Goal: Task Accomplishment & Management: Complete application form

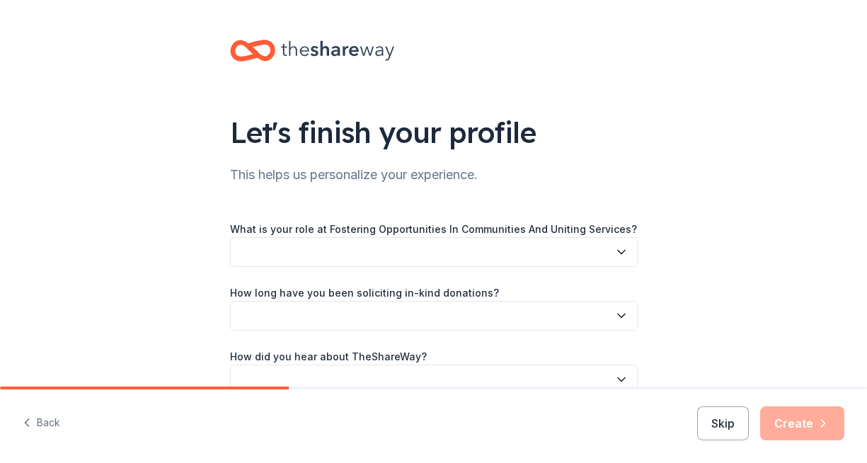
scroll to position [76, 0]
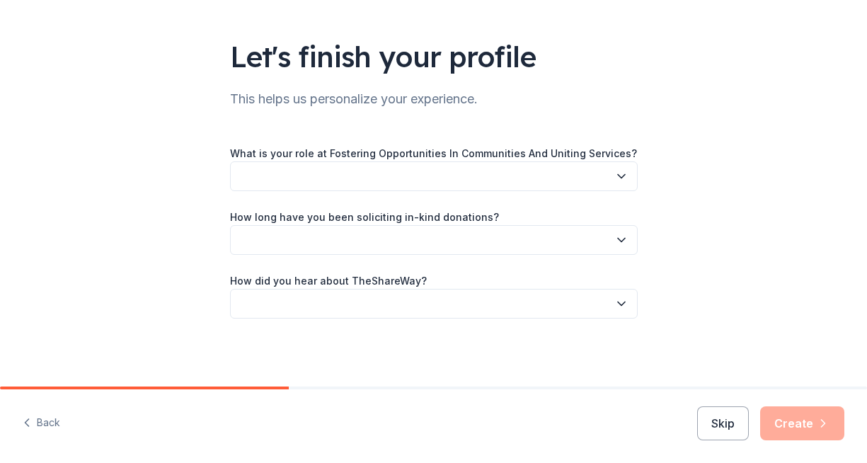
click at [268, 180] on button "button" at bounding box center [433, 176] width 407 height 30
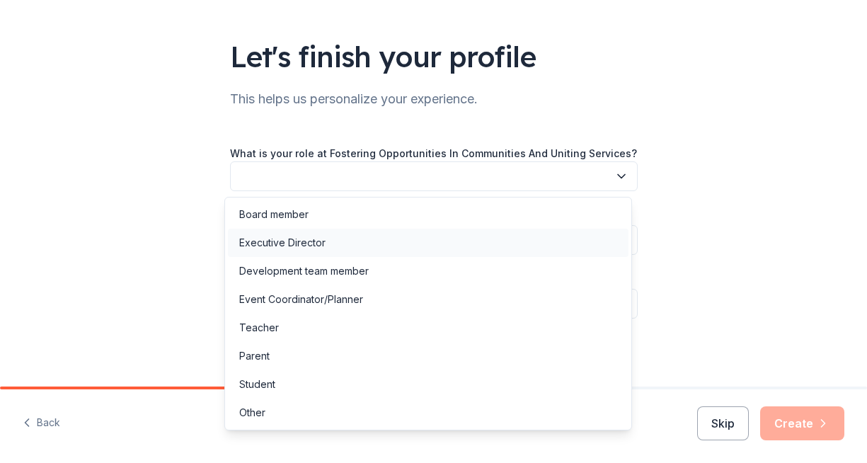
click at [271, 237] on div "Executive Director" at bounding box center [282, 242] width 86 height 17
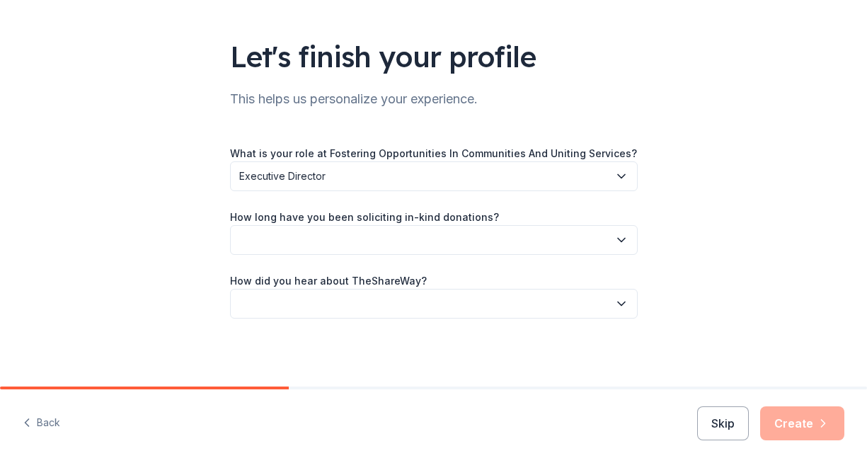
click at [275, 236] on button "button" at bounding box center [433, 240] width 407 height 30
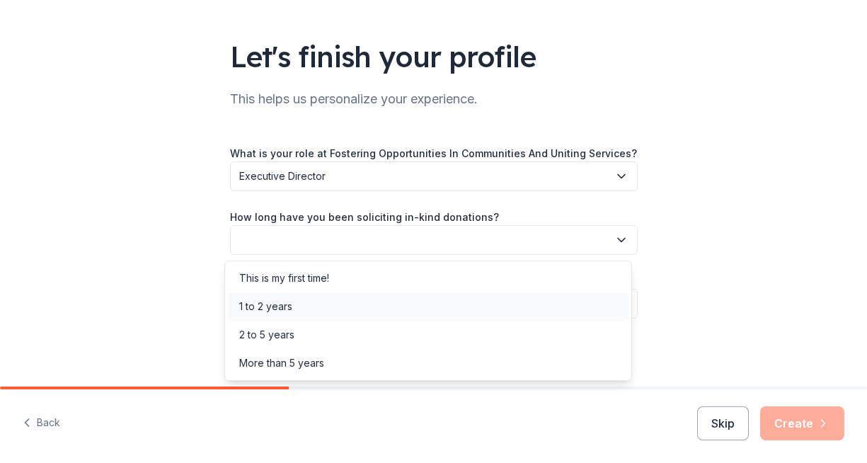
click at [264, 299] on div "1 to 2 years" at bounding box center [265, 306] width 53 height 17
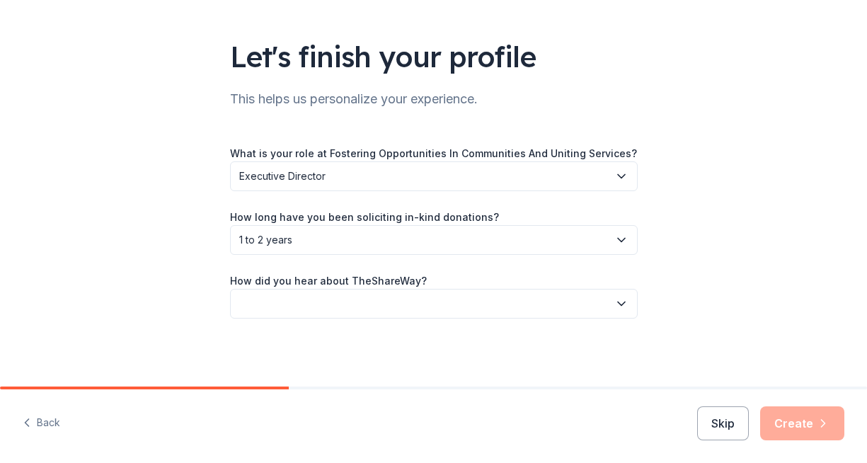
click at [274, 304] on button "button" at bounding box center [433, 304] width 407 height 30
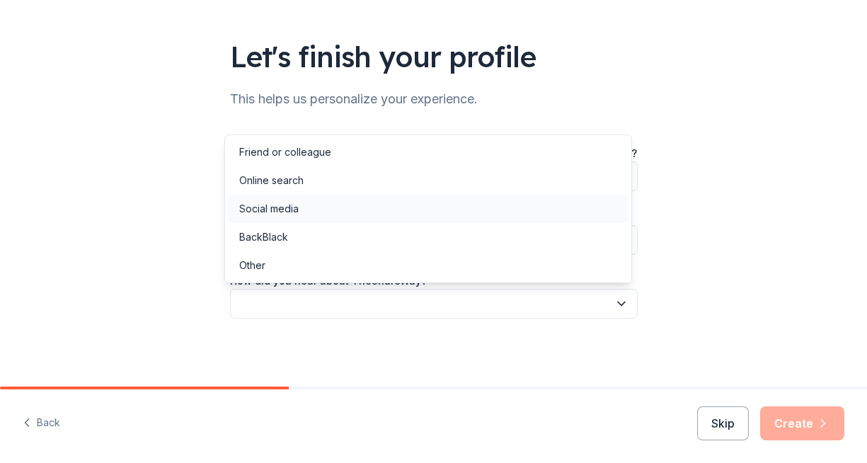
click at [276, 215] on div "Social media" at bounding box center [268, 208] width 59 height 17
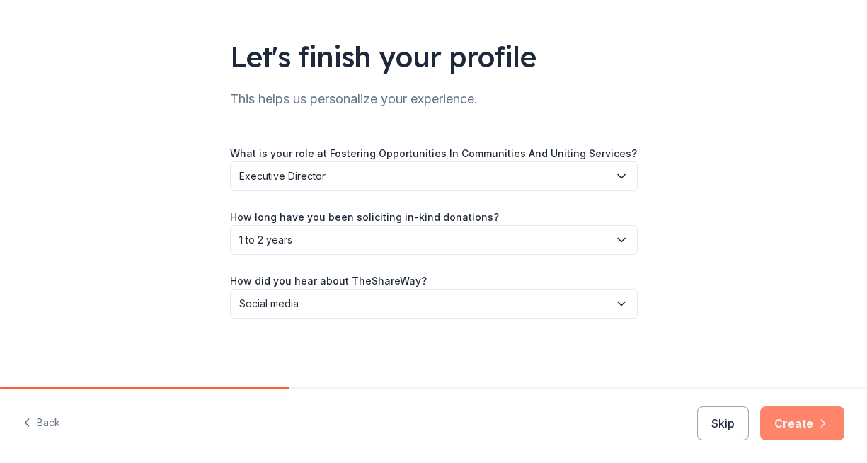
click at [785, 422] on button "Create" at bounding box center [802, 423] width 84 height 34
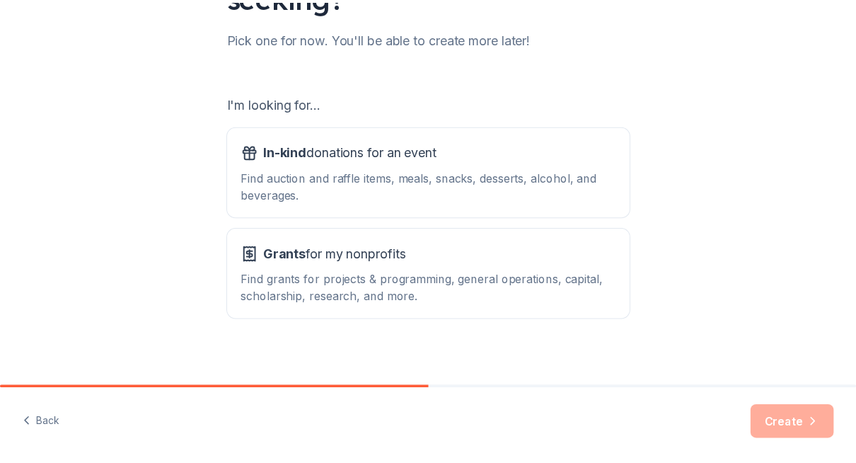
scroll to position [178, 0]
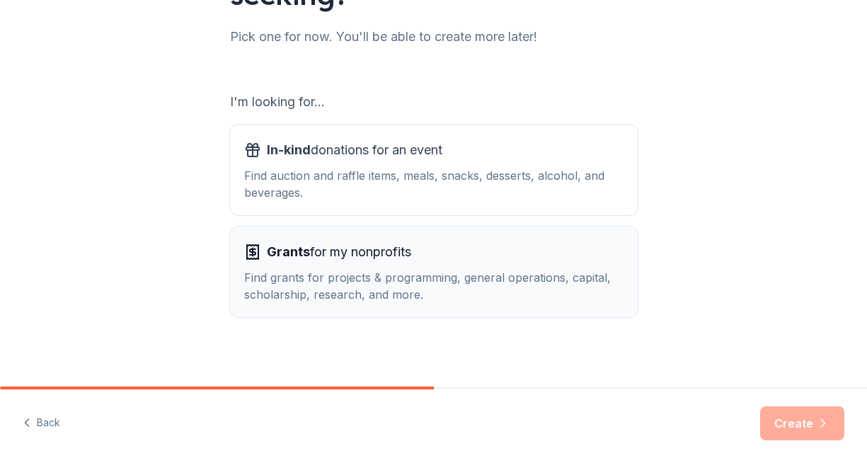
click at [468, 250] on div "Grants for my nonprofits" at bounding box center [433, 252] width 379 height 23
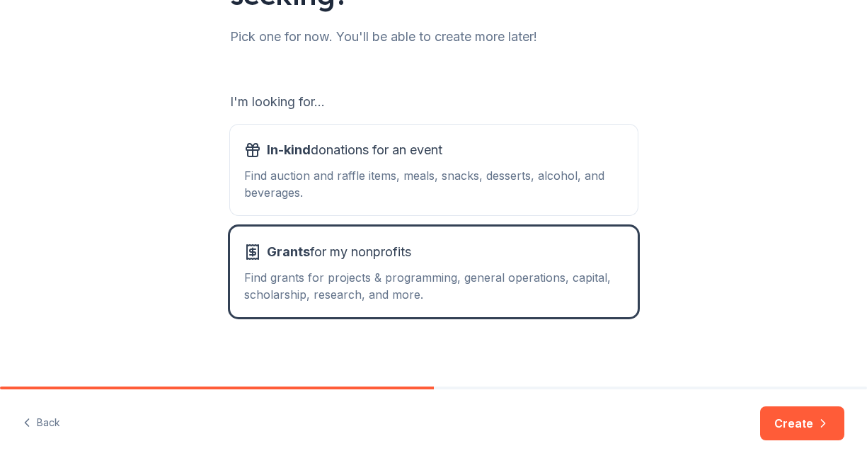
click at [774, 427] on button "Create" at bounding box center [802, 423] width 84 height 34
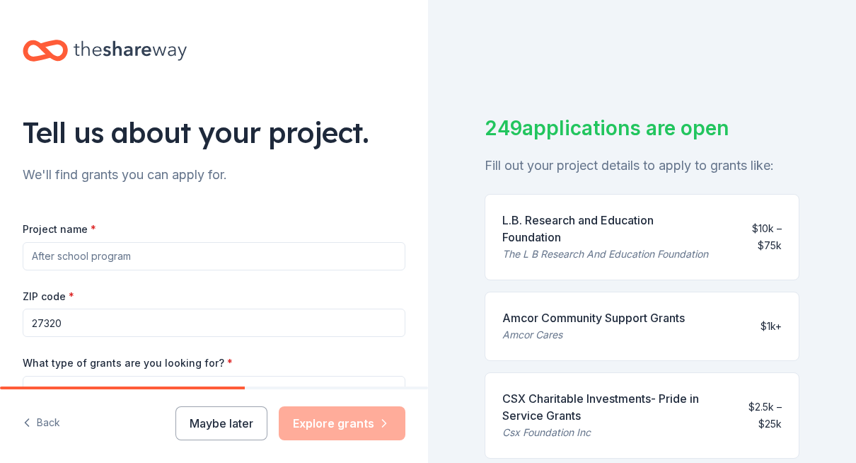
click at [255, 263] on input "Project name *" at bounding box center [214, 256] width 383 height 28
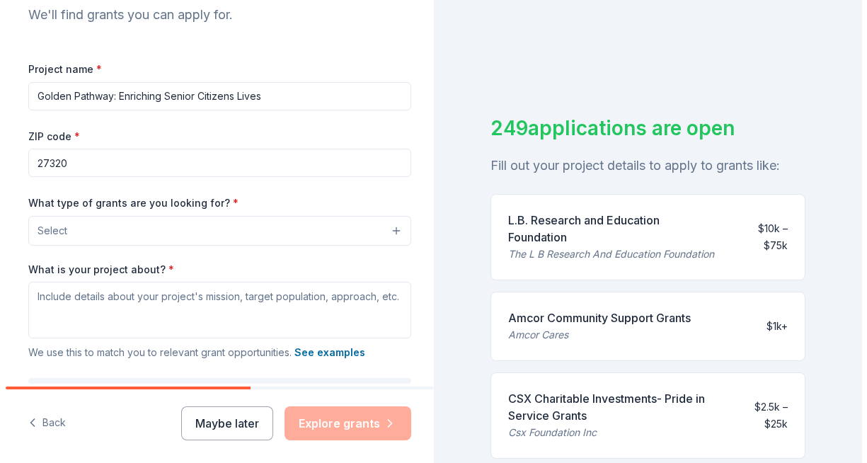
scroll to position [204, 0]
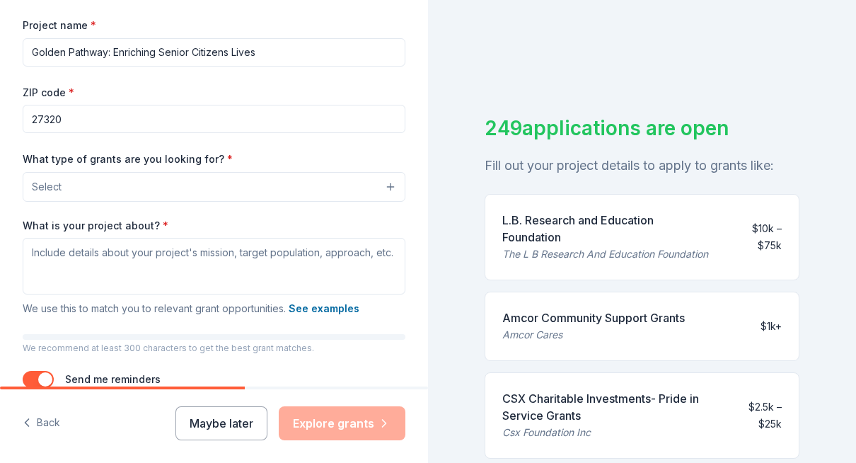
type input "Golden Pathway: Enriching Senior Citizens Lives"
click at [215, 192] on button "Select" at bounding box center [214, 187] width 383 height 30
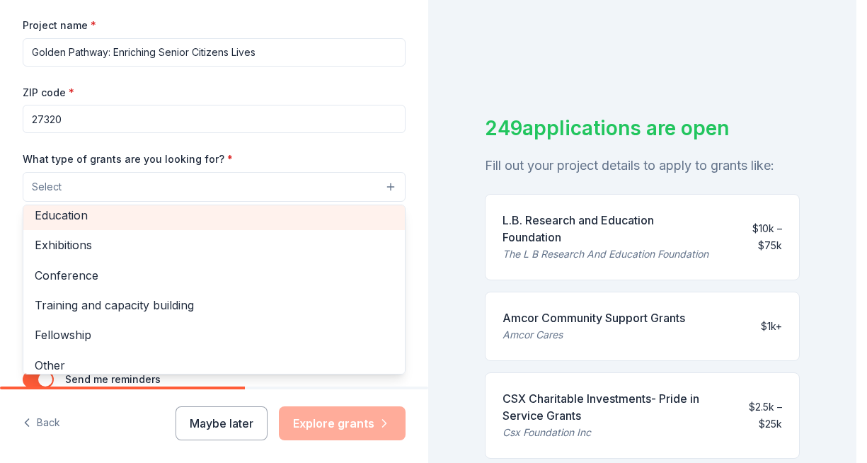
scroll to position [167, 0]
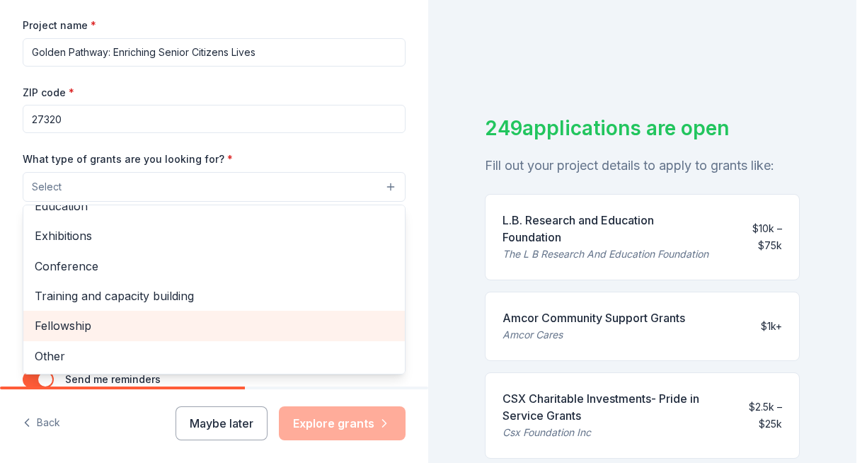
click at [151, 328] on span "Fellowship" at bounding box center [214, 325] width 359 height 18
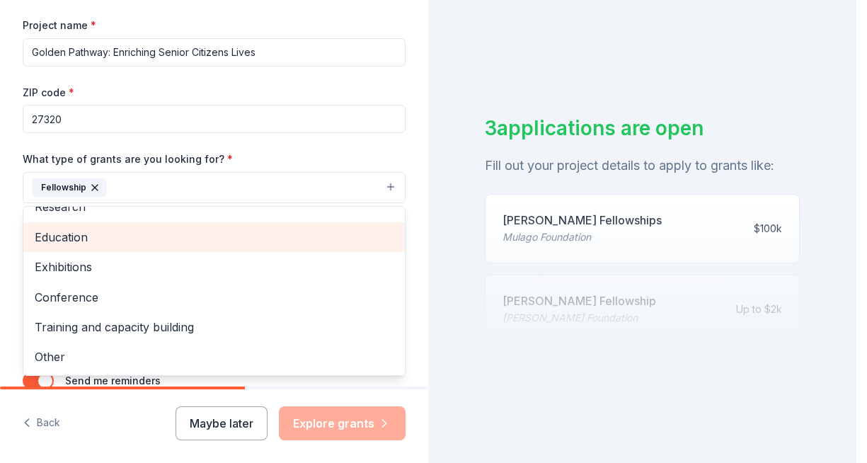
click at [130, 236] on span "Education" at bounding box center [214, 237] width 359 height 18
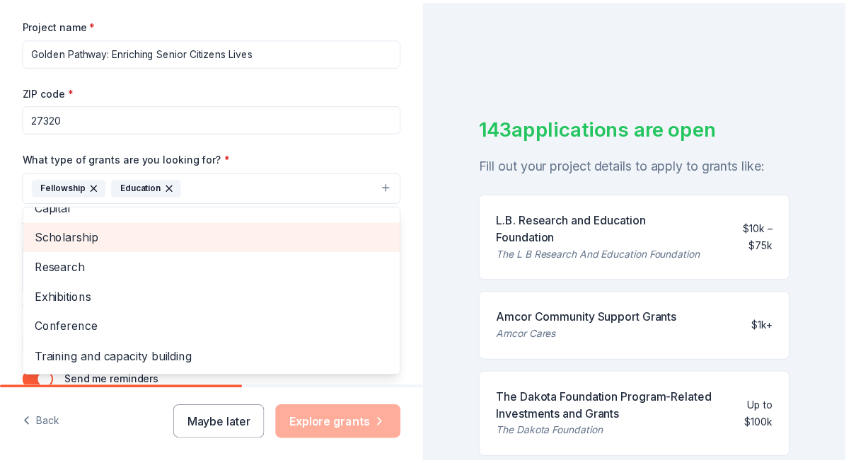
scroll to position [107, 0]
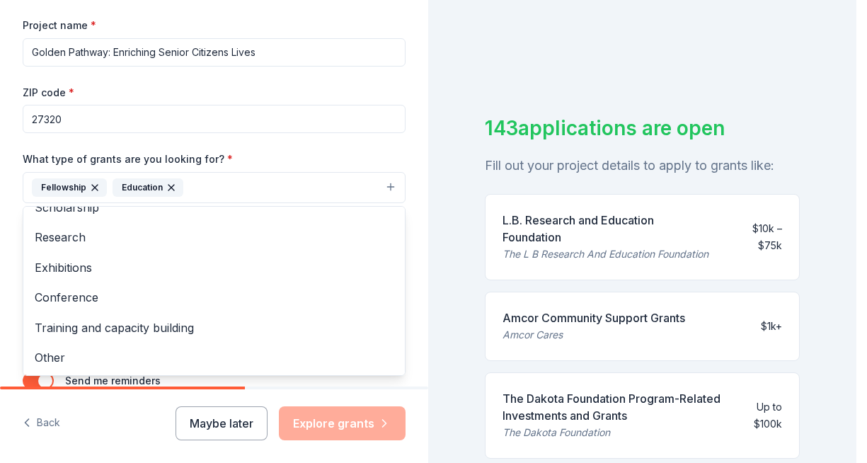
click at [139, 417] on div "Tell us about your project. We'll find grants you can apply for. Project name *…" at bounding box center [214, 231] width 428 height 463
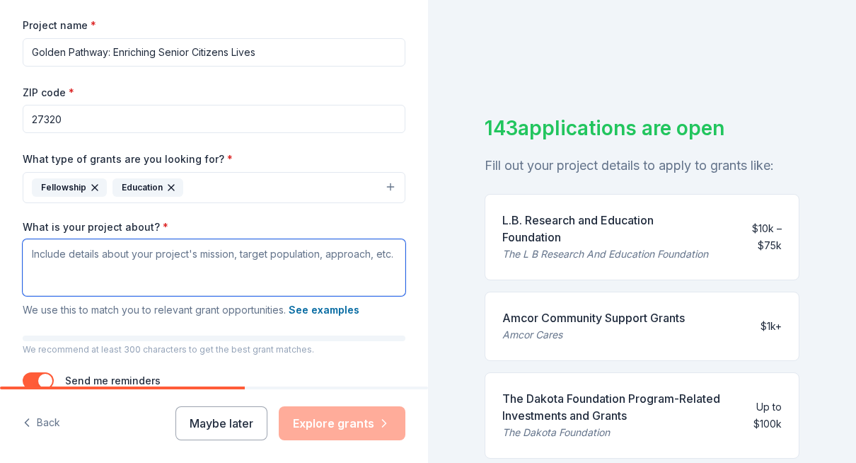
click at [166, 261] on textarea "What is your project about? *" at bounding box center [214, 267] width 383 height 57
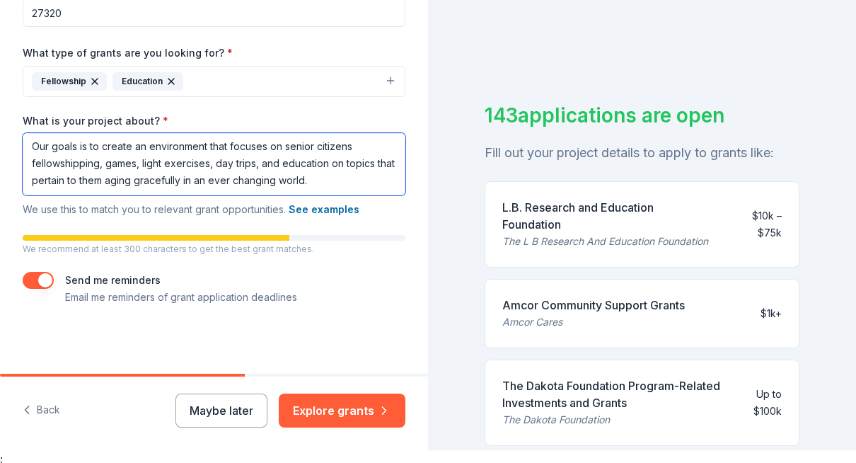
scroll to position [17, 0]
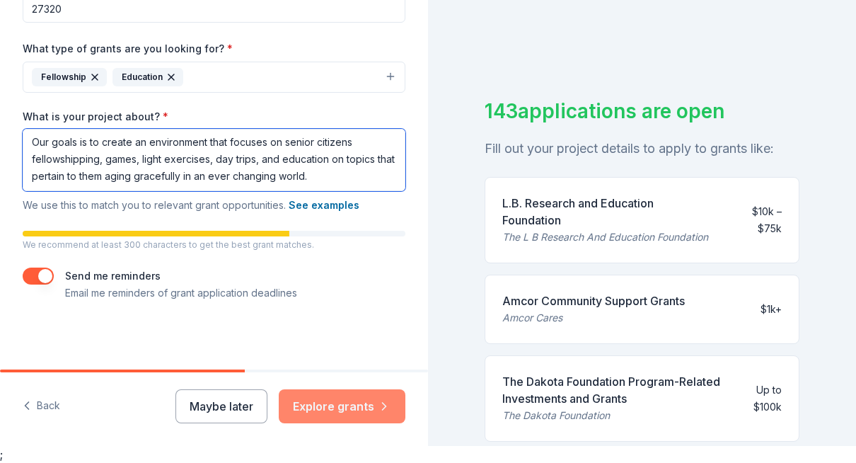
type textarea "Our goals is to create an environment that focuses on senior citizens fellowshi…"
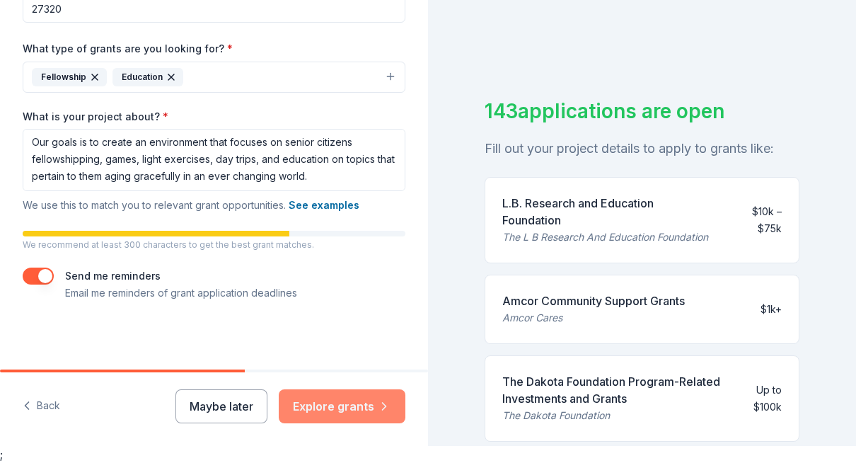
click at [331, 405] on button "Explore grants" at bounding box center [342, 406] width 127 height 34
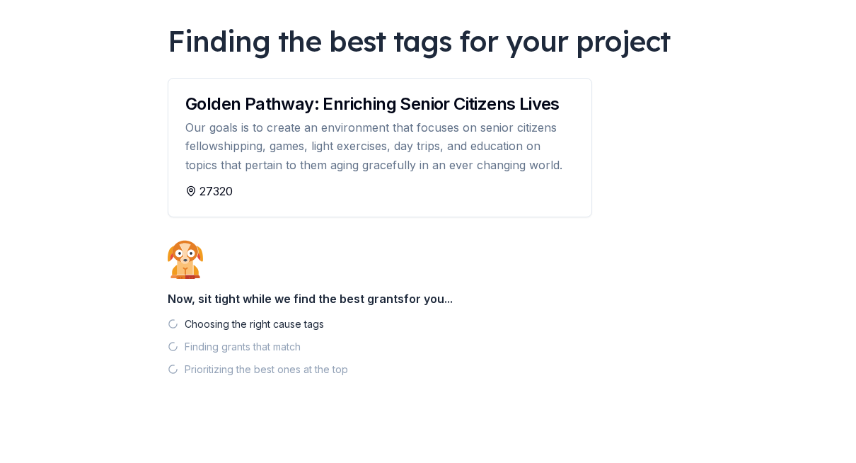
scroll to position [105, 0]
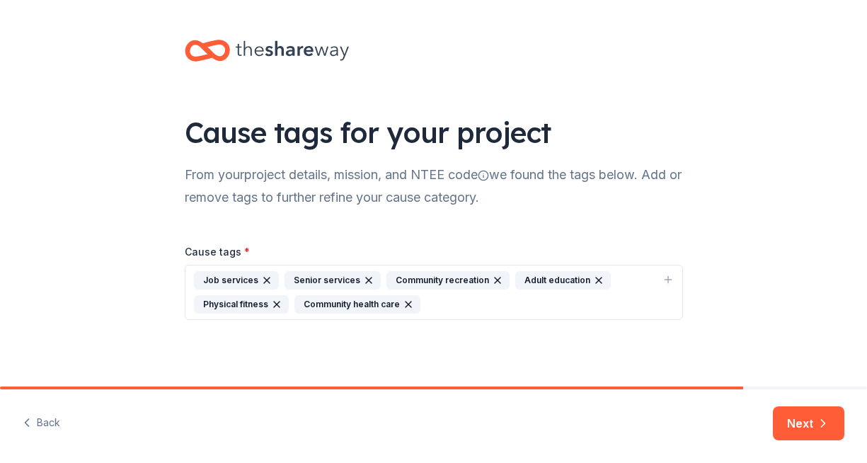
scroll to position [1, 0]
click at [789, 425] on button "Next" at bounding box center [808, 423] width 71 height 34
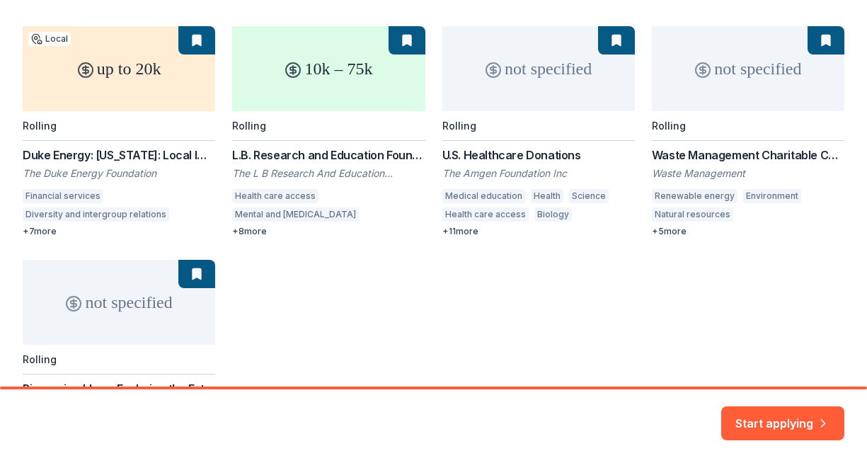
scroll to position [223, 0]
click at [190, 42] on div "up to 20k Local Rolling Duke Energy: North Carolina: Local Impact Grants The Du…" at bounding box center [433, 241] width 821 height 433
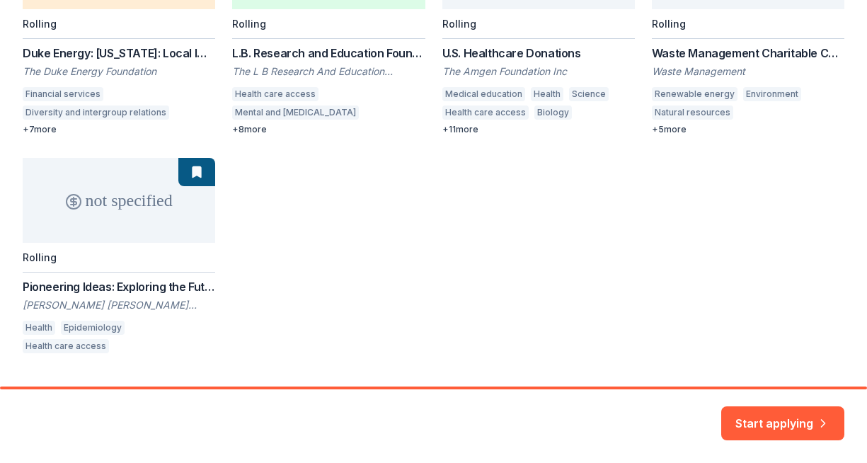
scroll to position [364, 0]
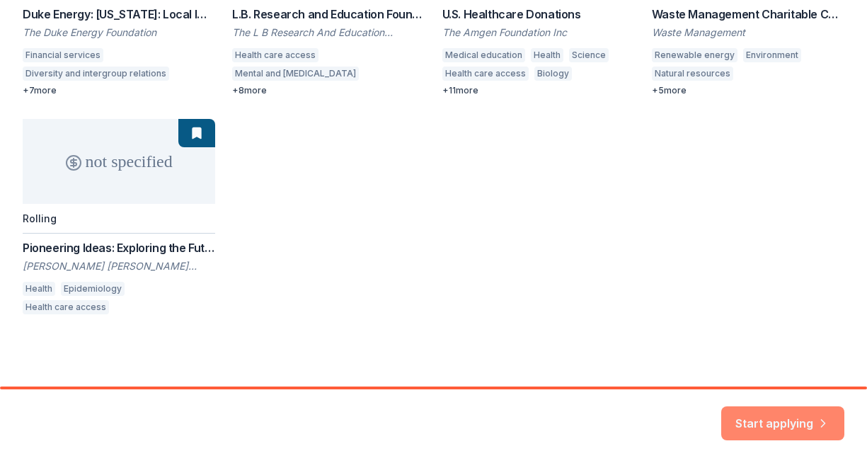
click at [774, 415] on button "Start applying" at bounding box center [782, 415] width 123 height 34
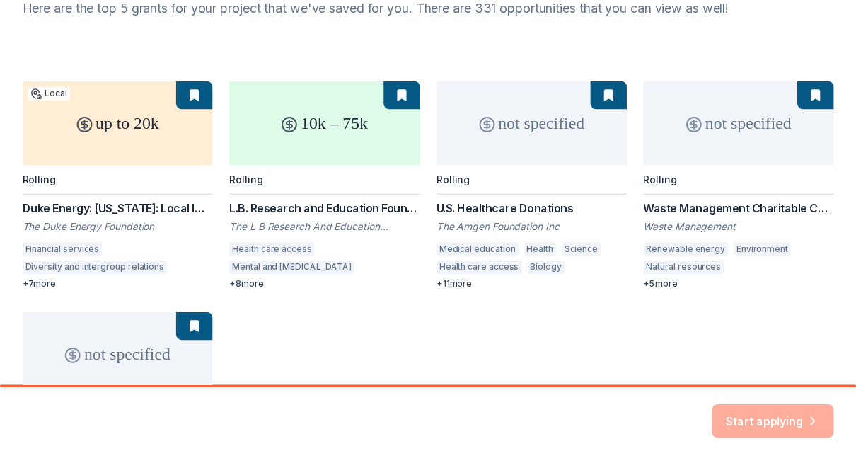
scroll to position [168, 0]
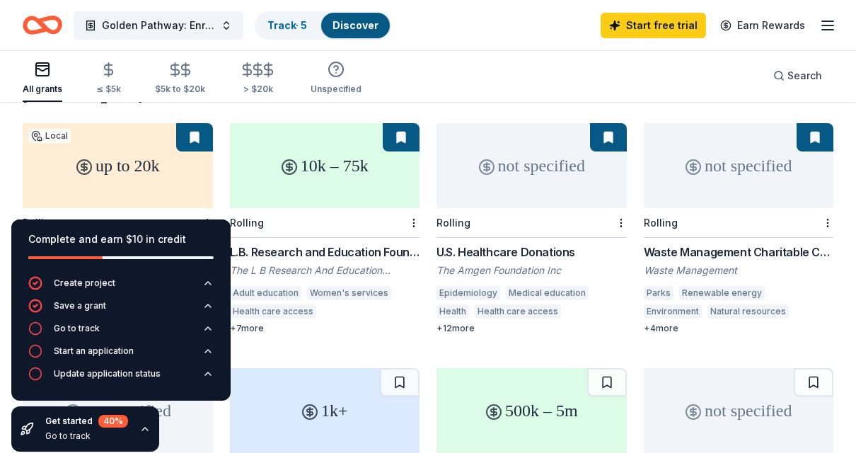
scroll to position [131, 0]
click at [68, 325] on div "Go to track" at bounding box center [77, 328] width 46 height 11
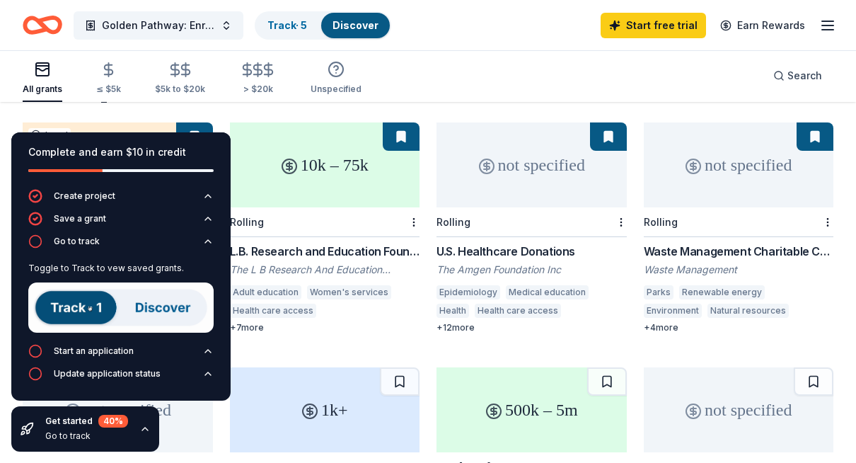
click at [62, 308] on img at bounding box center [120, 307] width 185 height 50
click at [286, 335] on div "up to 20k Local Rolling Duke Energy: North Carolina: Local Impact Grants The Du…" at bounding box center [428, 466] width 811 height 689
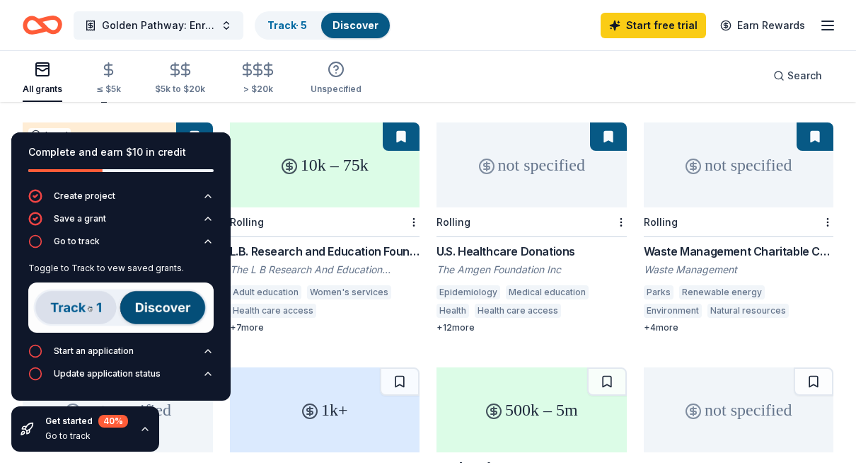
click at [178, 306] on img at bounding box center [120, 307] width 185 height 50
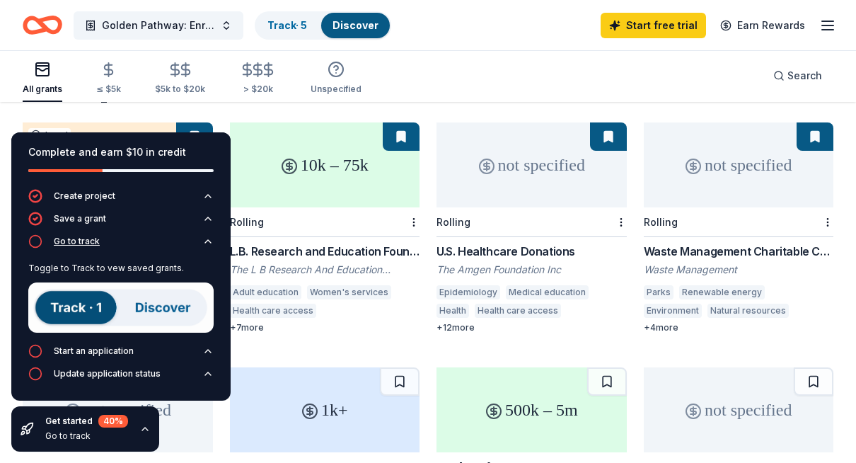
click at [37, 238] on icon "button" at bounding box center [35, 241] width 14 height 14
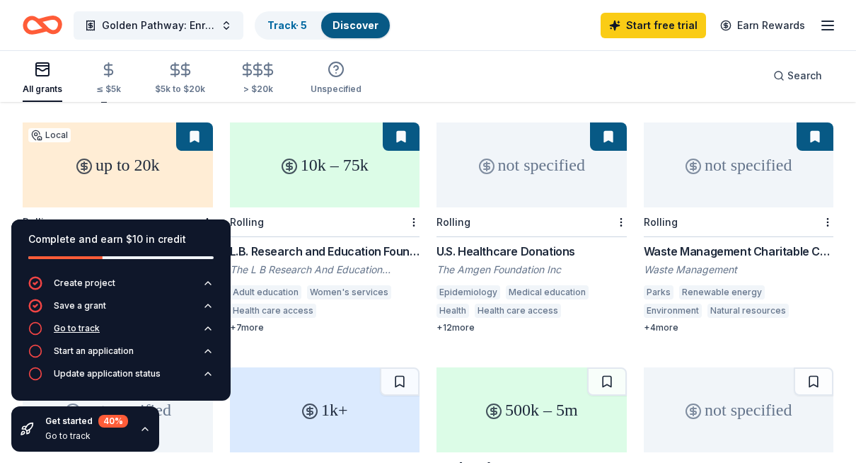
click at [62, 328] on div "Go to track" at bounding box center [77, 328] width 46 height 11
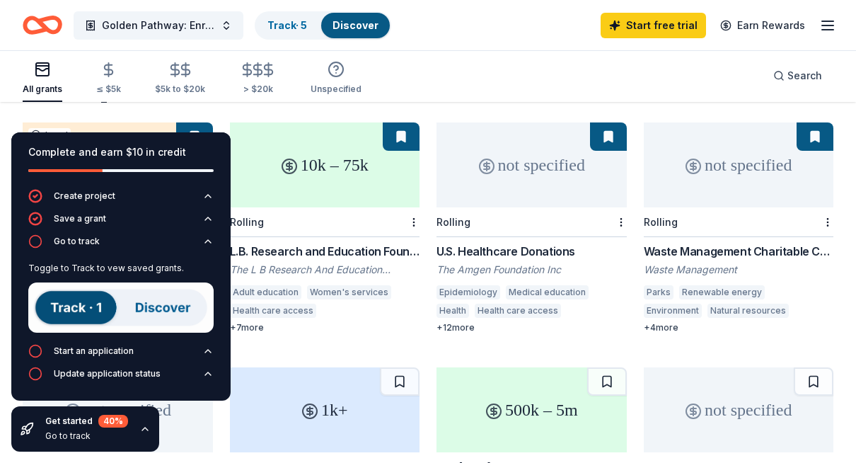
click at [64, 316] on img at bounding box center [120, 307] width 185 height 50
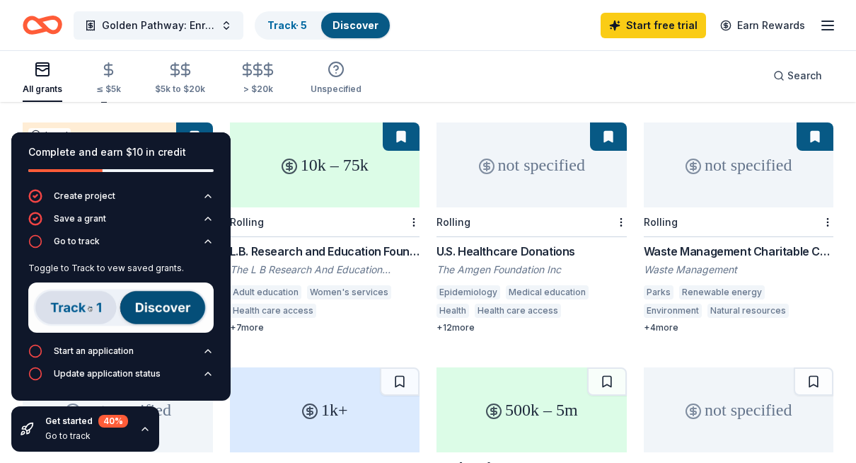
click at [300, 321] on div "up to 20k Local Rolling Duke Energy: North Carolina: Local Impact Grants The Du…" at bounding box center [428, 466] width 811 height 689
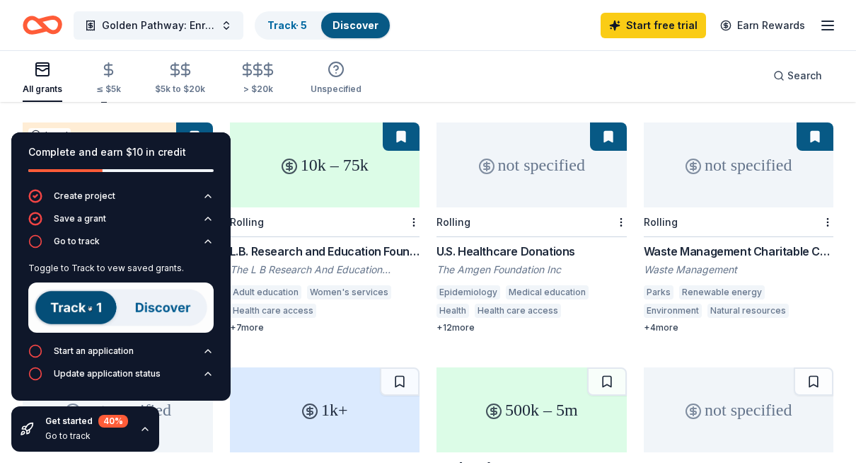
click at [64, 312] on img at bounding box center [120, 307] width 185 height 50
click at [144, 313] on img at bounding box center [120, 307] width 185 height 50
click at [302, 24] on link "Track · 5" at bounding box center [287, 25] width 40 height 12
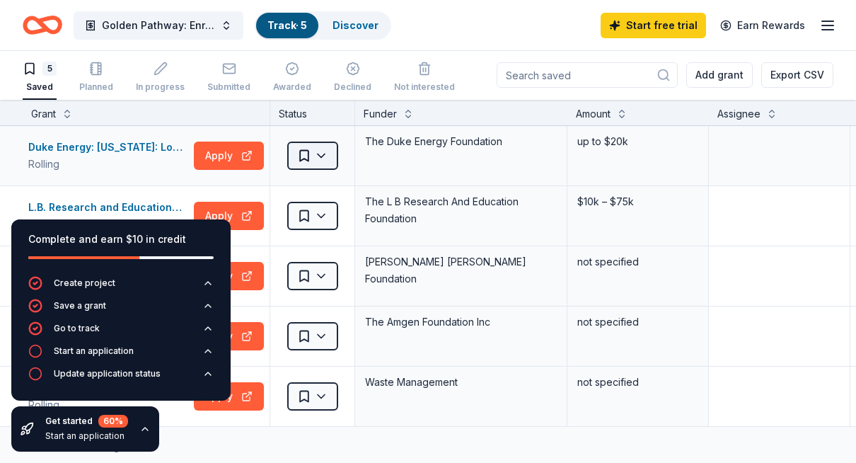
click at [304, 156] on html "Golden Pathway: Enriching Senior Citizens Lives Track · 5 Discover Start free t…" at bounding box center [428, 230] width 856 height 463
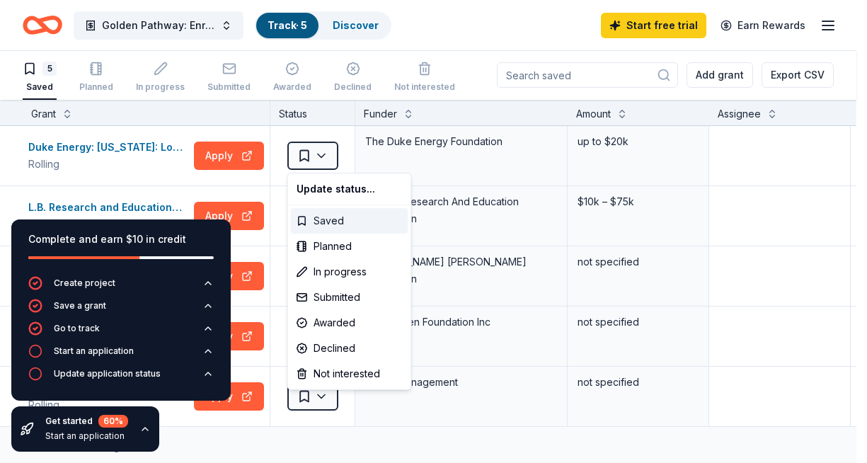
click at [308, 224] on div "Saved" at bounding box center [349, 220] width 117 height 25
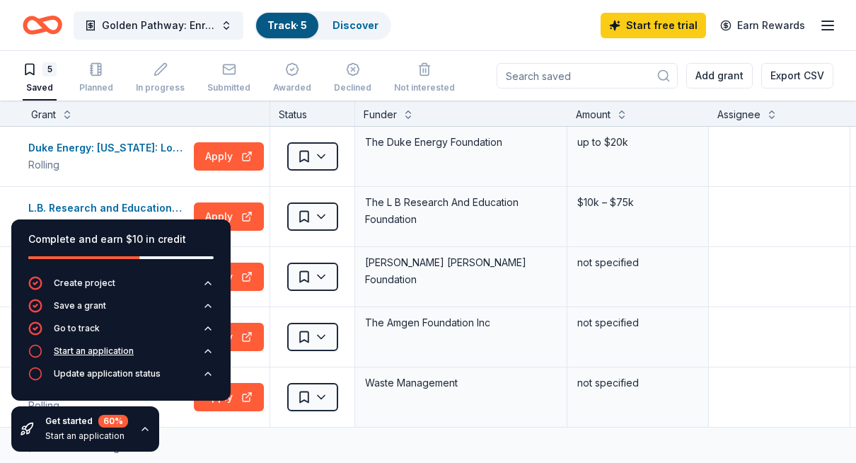
click at [95, 356] on div "Start an application" at bounding box center [94, 350] width 80 height 11
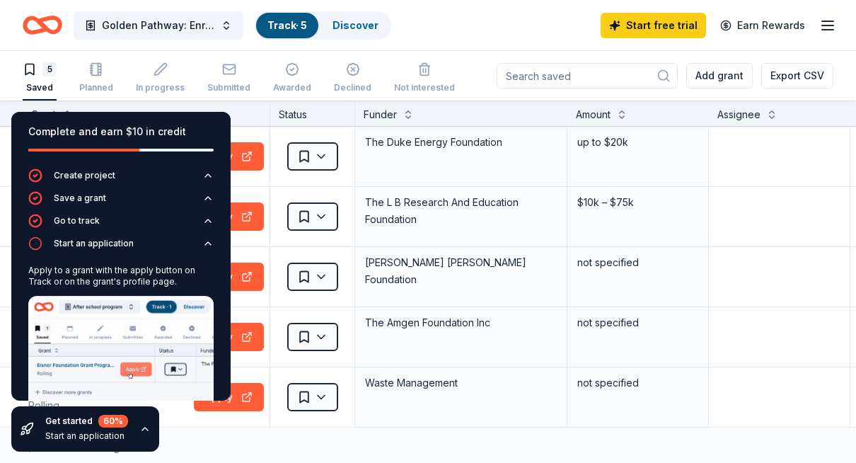
click at [301, 441] on div "Discover more grants" at bounding box center [542, 447] width 1085 height 40
click at [149, 427] on icon "button" at bounding box center [144, 428] width 11 height 11
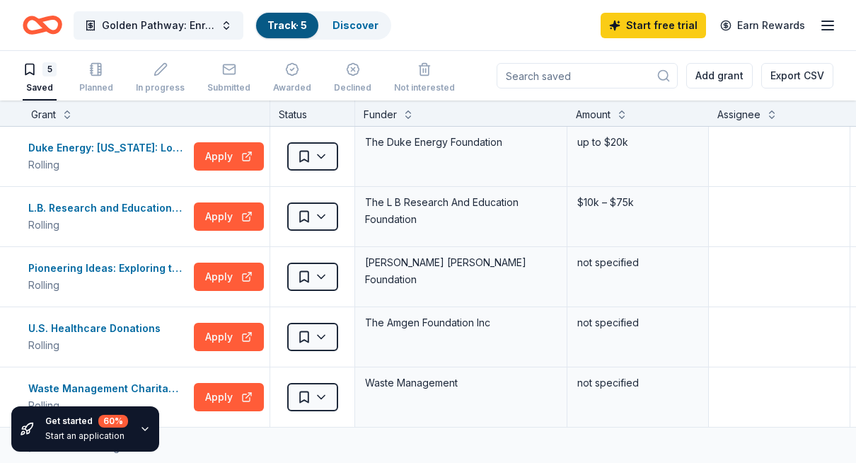
scroll to position [1, 0]
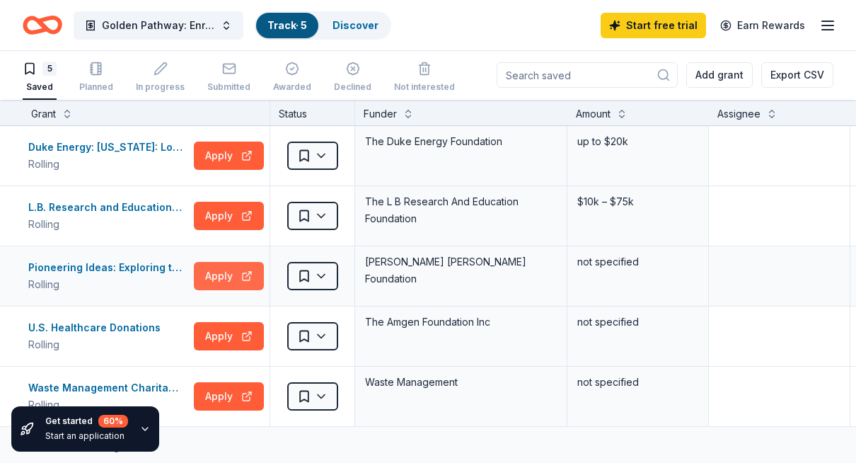
click at [220, 271] on button "Apply" at bounding box center [229, 276] width 70 height 28
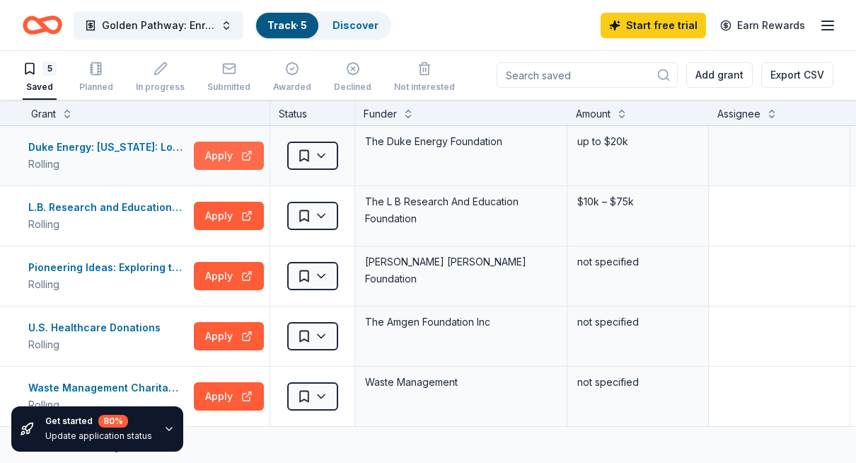
click at [218, 158] on button "Apply" at bounding box center [229, 155] width 70 height 28
click at [201, 272] on button "Apply" at bounding box center [229, 276] width 70 height 28
click at [229, 212] on button "Apply" at bounding box center [229, 216] width 70 height 28
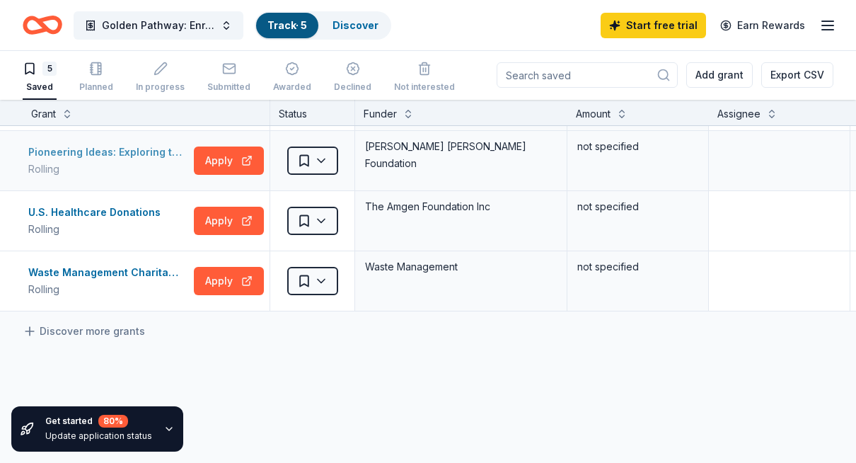
scroll to position [116, 0]
click at [207, 220] on button "Apply" at bounding box center [229, 220] width 70 height 28
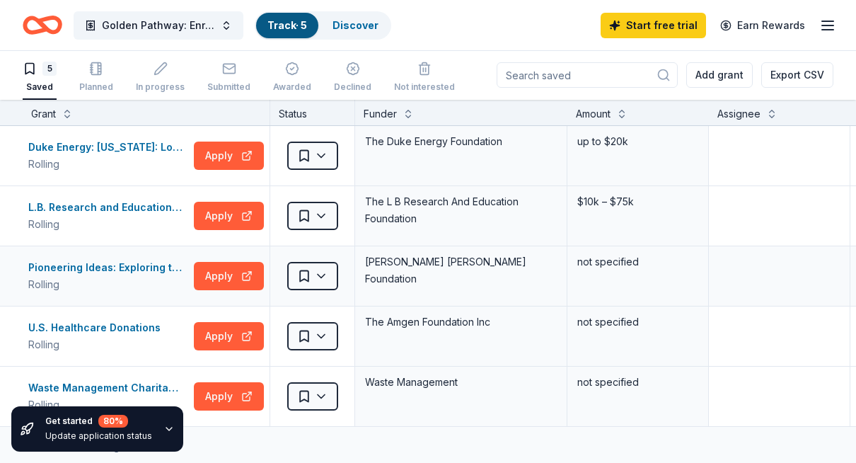
scroll to position [0, 0]
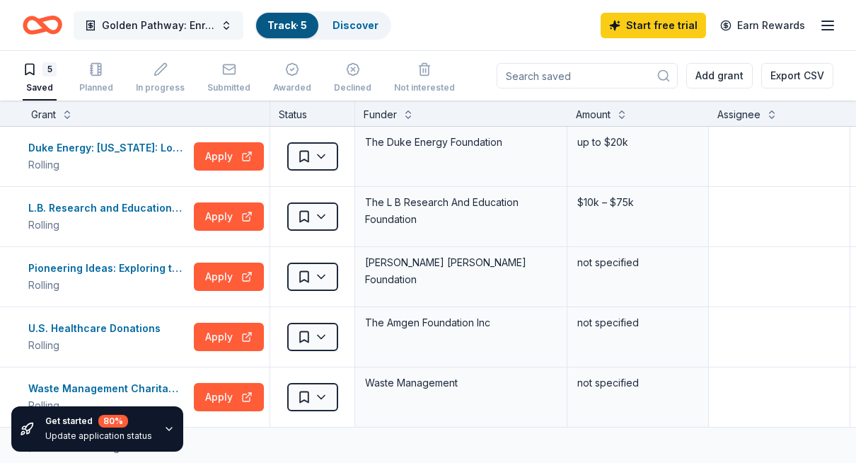
click at [227, 28] on button "Golden Pathway: Enriching Senior Citizens Lives" at bounding box center [159, 25] width 170 height 28
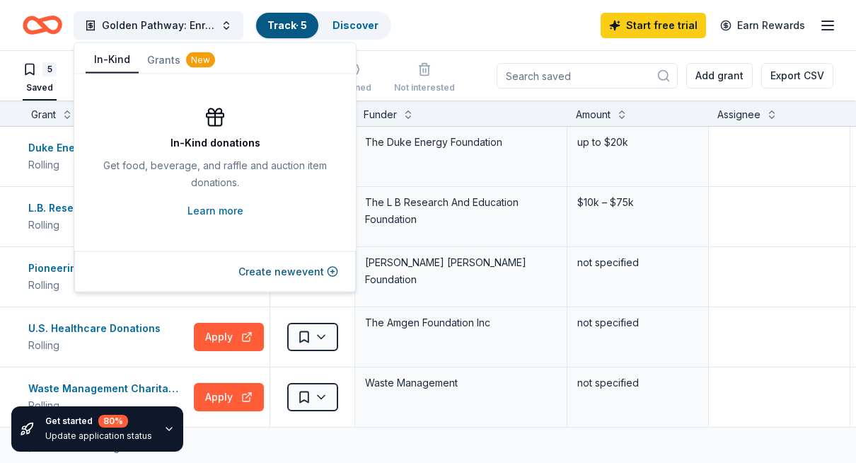
click at [120, 66] on button "In-Kind" at bounding box center [112, 60] width 53 height 27
click at [220, 214] on link "Learn more" at bounding box center [215, 210] width 56 height 17
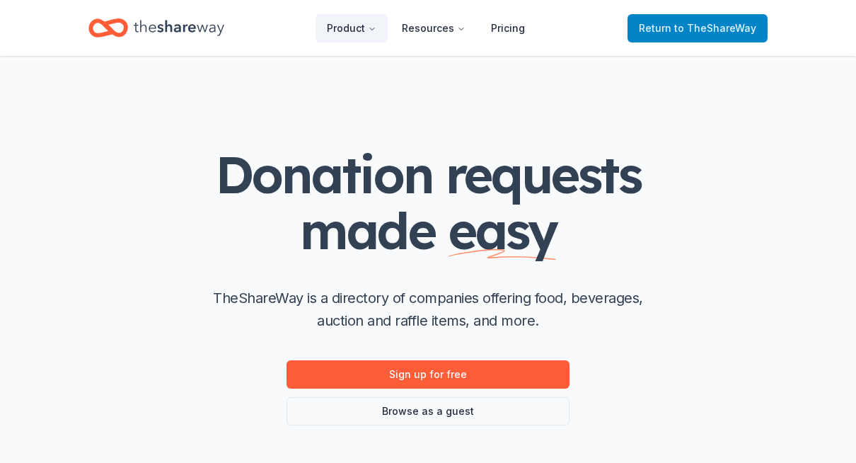
click at [650, 37] on link "Return to TheShareWay" at bounding box center [697, 28] width 140 height 28
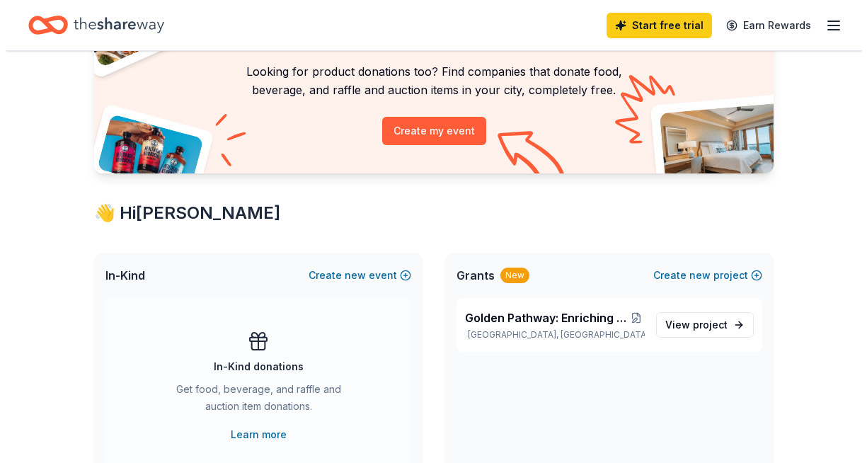
scroll to position [112, 0]
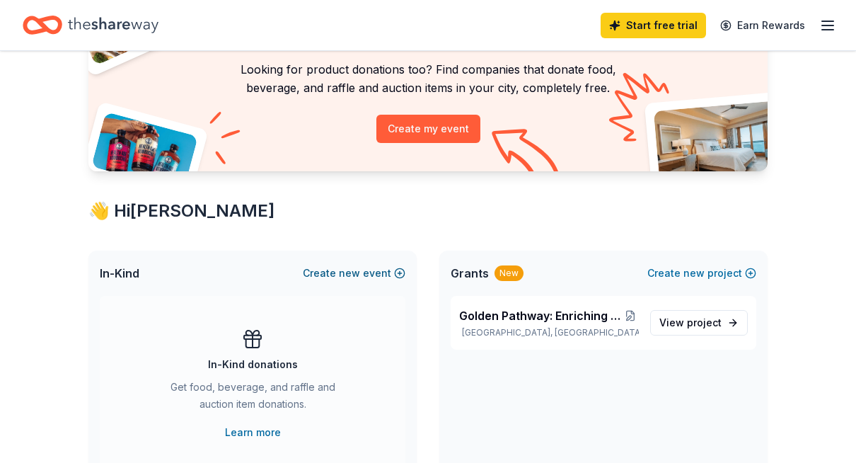
click at [337, 275] on button "Create new event" at bounding box center [354, 273] width 103 height 17
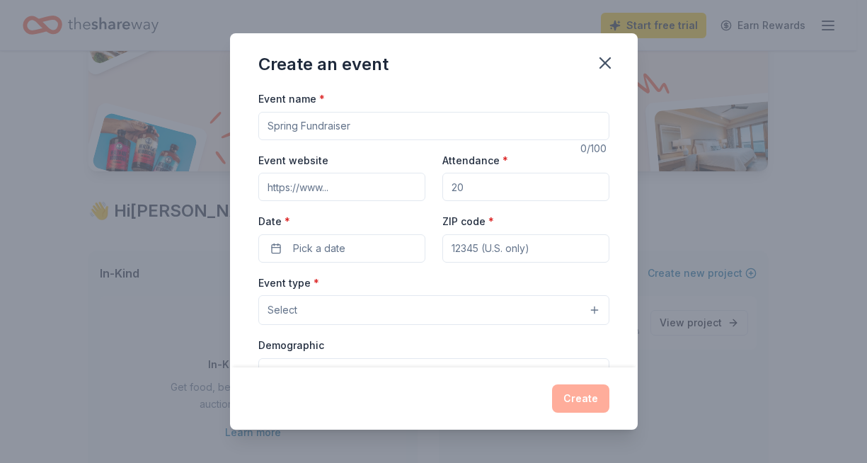
click at [362, 134] on input "Event name *" at bounding box center [433, 126] width 351 height 28
type input "BINGO For Seniors"
click at [320, 193] on input "Event website" at bounding box center [341, 187] width 167 height 28
click at [460, 190] on input "Attendance *" at bounding box center [525, 187] width 167 height 28
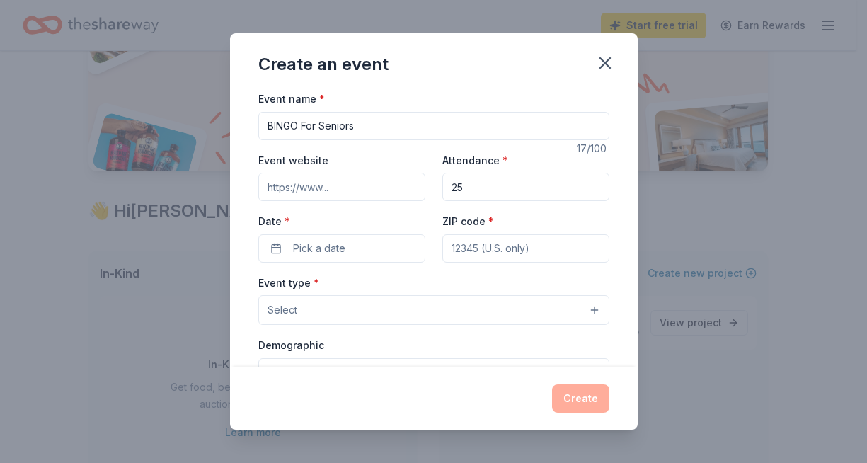
type input "2"
type input "30"
click at [471, 248] on input "ZIP code *" at bounding box center [525, 248] width 167 height 28
type input "27288"
click at [429, 314] on button "Select" at bounding box center [433, 310] width 351 height 30
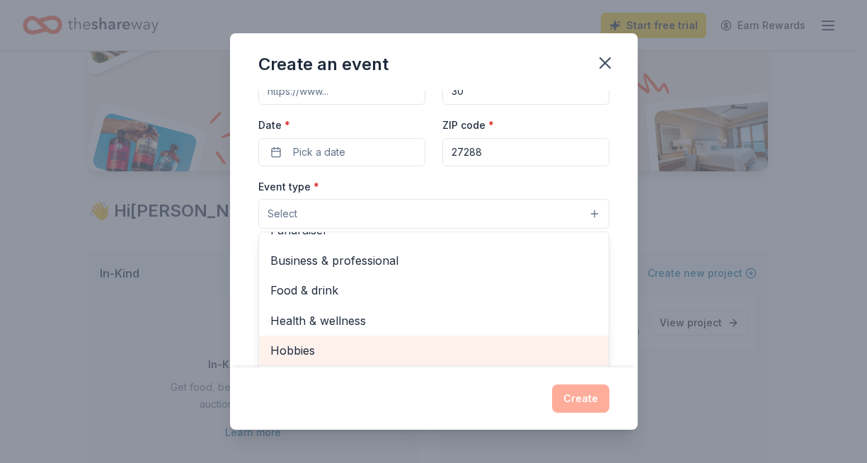
scroll to position [24, 0]
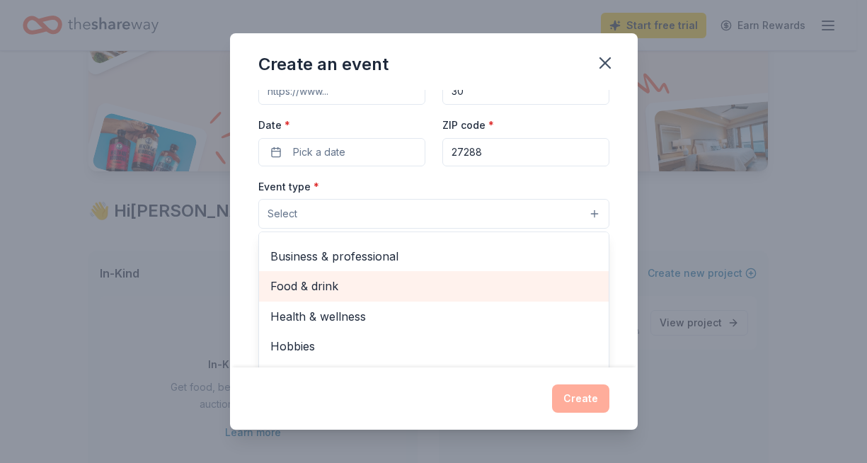
click at [422, 285] on span "Food & drink" at bounding box center [433, 286] width 327 height 18
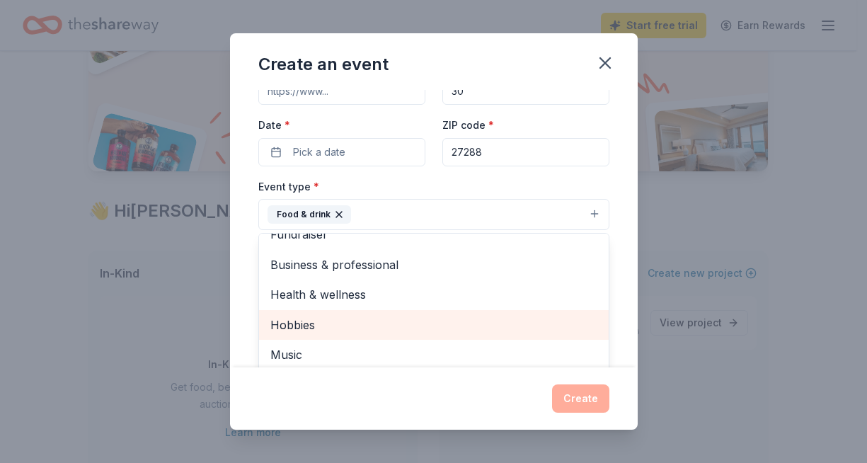
scroll to position [16, 0]
click at [383, 328] on span "Hobbies" at bounding box center [433, 326] width 327 height 18
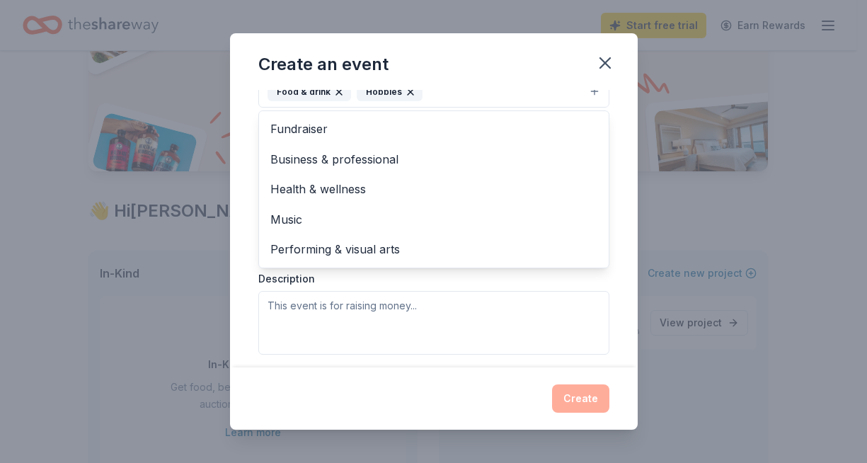
click at [377, 315] on div "Event type * Food & drink Hobbies Fundraiser Business & professional Health & w…" at bounding box center [433, 204] width 351 height 299
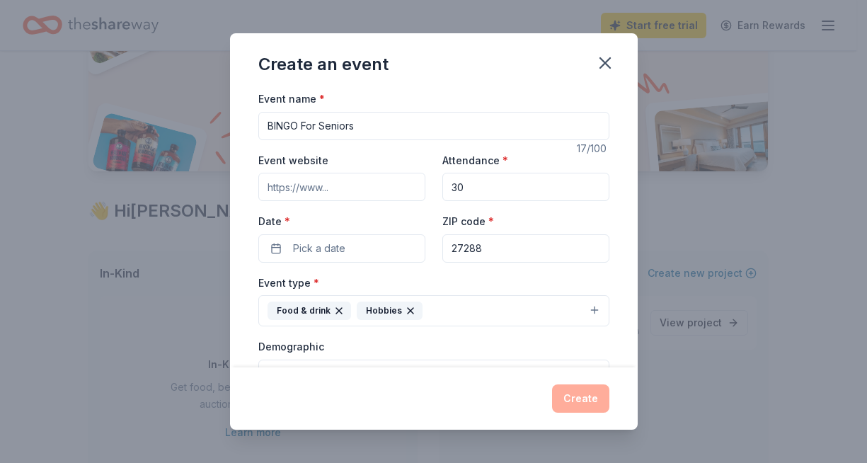
click at [360, 125] on input "BINGO For Seniors" at bounding box center [433, 126] width 351 height 28
drag, startPoint x: 302, startPoint y: 126, endPoint x: 316, endPoint y: 127, distance: 13.5
click at [316, 127] on input "BINGO For Senior Citizens" at bounding box center [433, 126] width 351 height 28
click at [267, 128] on input "BINGO For Senior Citizens" at bounding box center [433, 126] width 351 height 28
click at [439, 129] on input "Golden Pathway for Seniors: BINGO For Senior Citizens" at bounding box center [433, 126] width 351 height 28
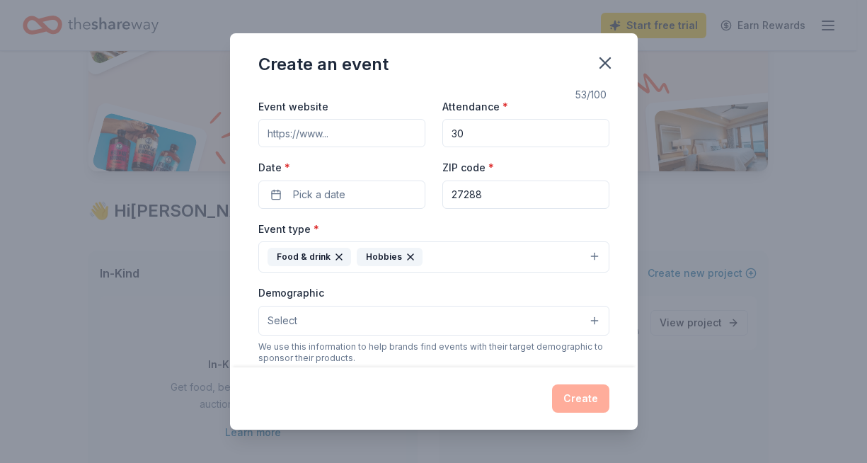
scroll to position [57, 0]
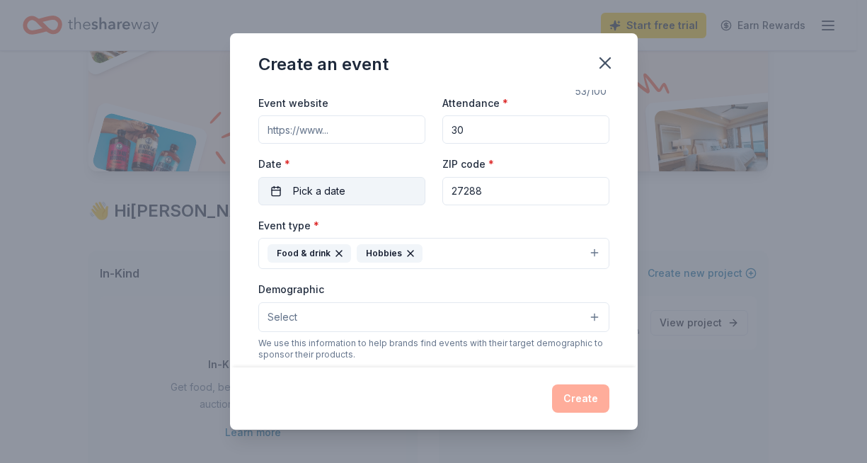
type input "Golden Pathway for Seniors: BINGO for Senior Citizens"
click at [278, 192] on button "Pick a date" at bounding box center [341, 191] width 167 height 28
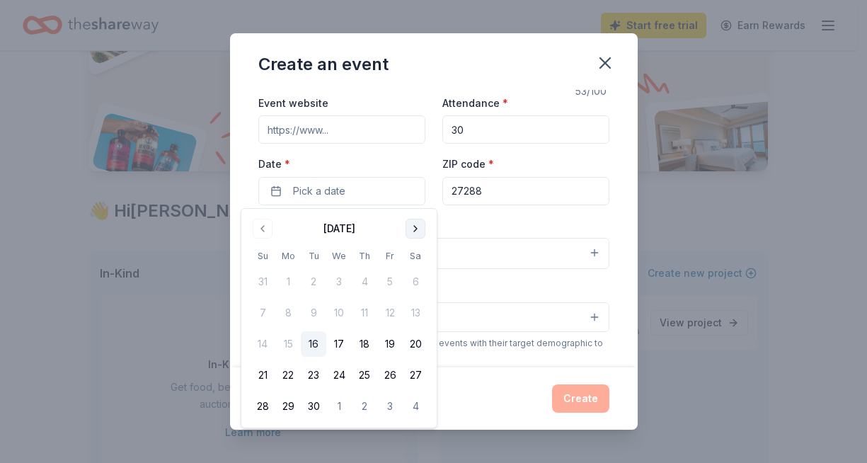
click at [412, 231] on button "Go to next month" at bounding box center [415, 229] width 20 height 20
click at [309, 346] on button "14" at bounding box center [313, 343] width 25 height 25
click at [475, 224] on div "Event type * Food & drink Hobbies" at bounding box center [433, 242] width 351 height 53
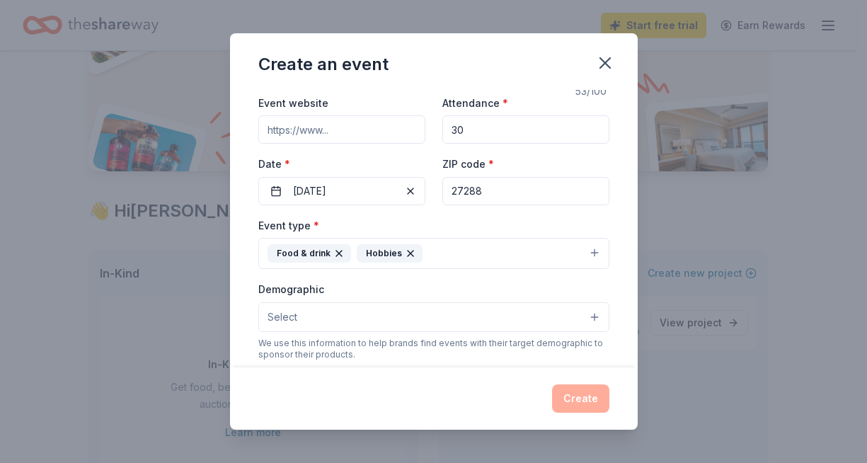
click at [397, 311] on button "Select" at bounding box center [433, 317] width 351 height 30
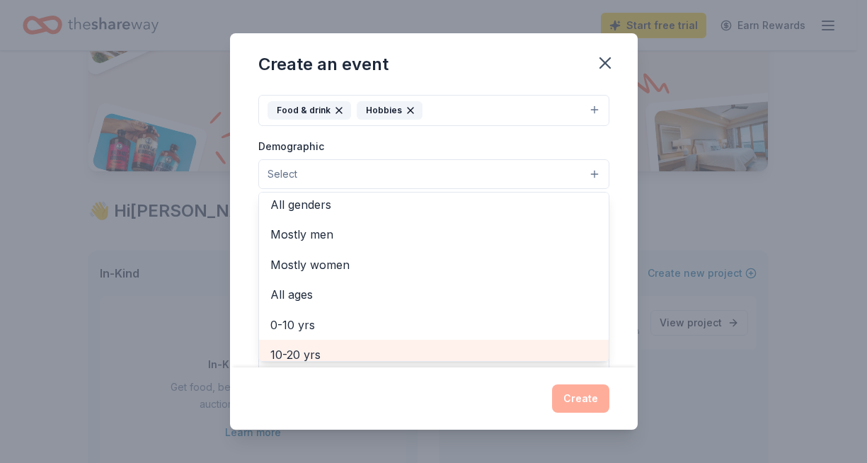
scroll to position [0, 0]
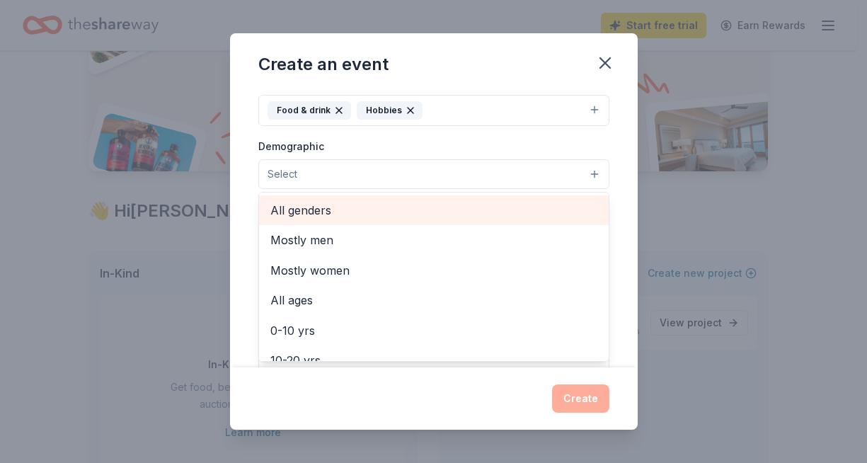
click at [324, 214] on span "All genders" at bounding box center [433, 210] width 327 height 18
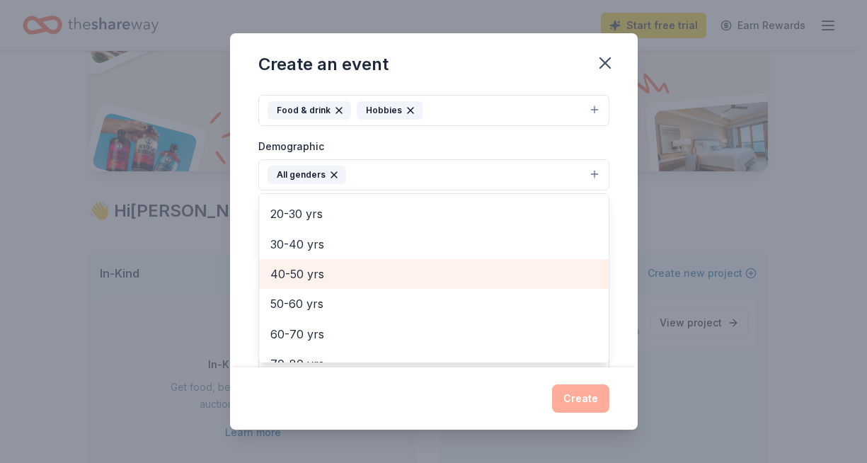
scroll to position [151, 0]
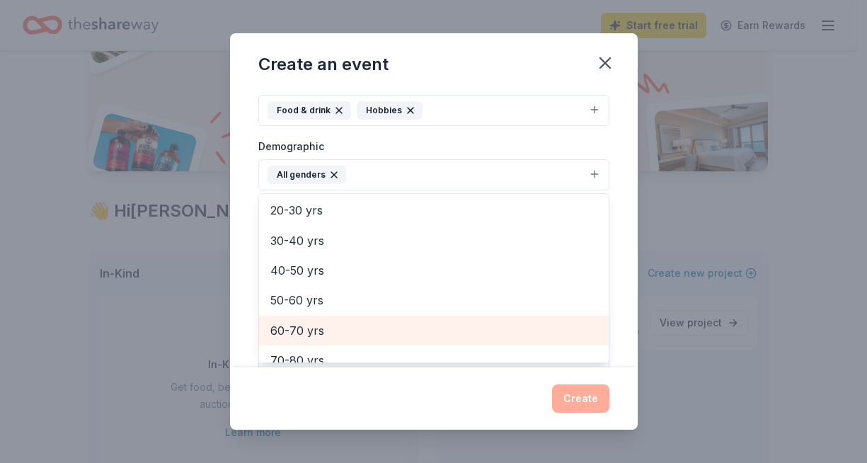
click at [315, 332] on span "60-70 yrs" at bounding box center [433, 330] width 327 height 18
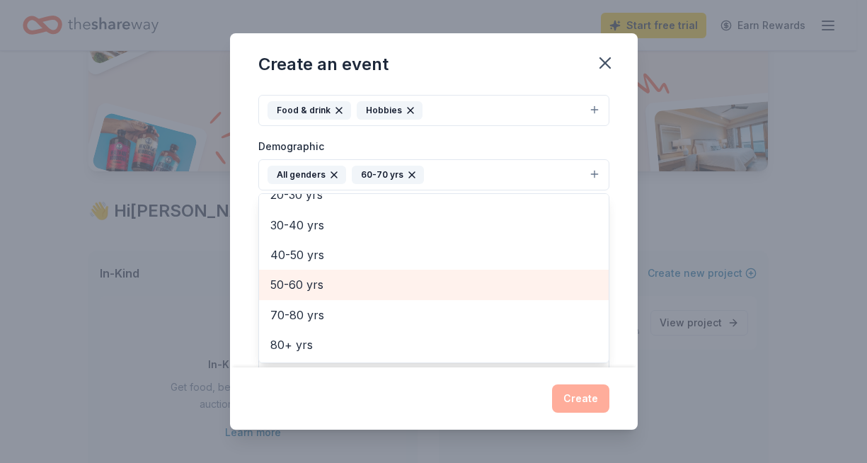
click at [312, 280] on span "50-60 yrs" at bounding box center [433, 284] width 327 height 18
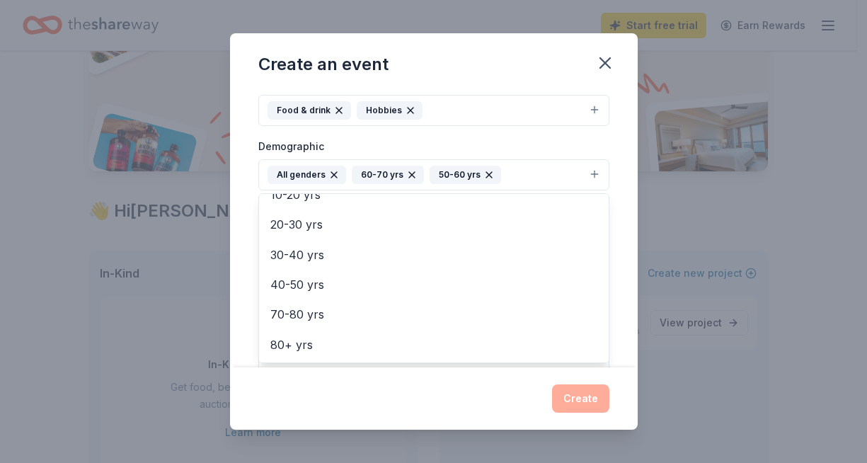
click at [409, 175] on icon "button" at bounding box center [412, 175] width 6 height 6
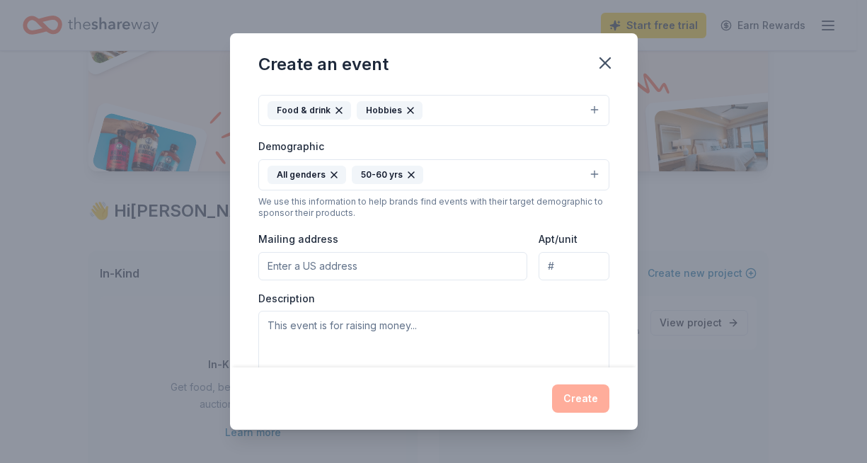
click at [444, 174] on button "All genders 50-60 yrs" at bounding box center [433, 174] width 351 height 31
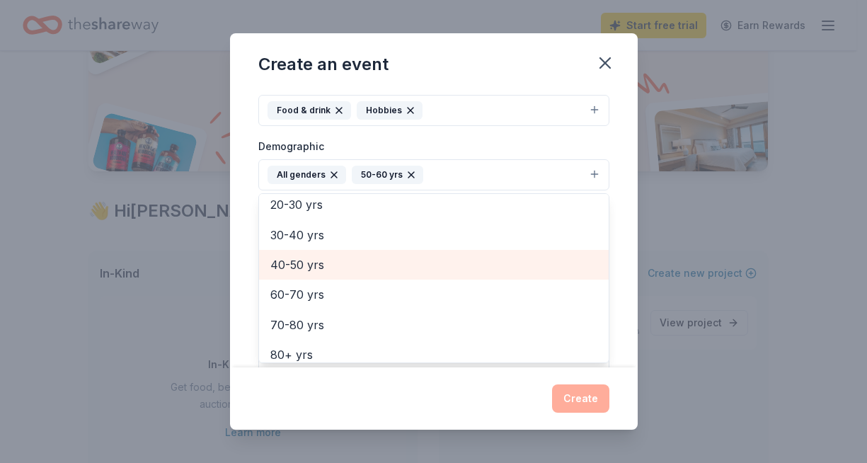
scroll to position [166, 0]
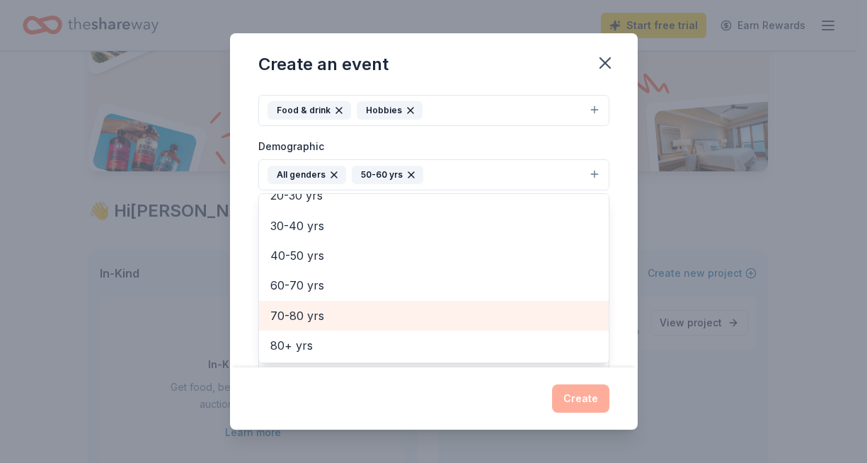
click at [306, 315] on span "70-80 yrs" at bounding box center [433, 315] width 327 height 18
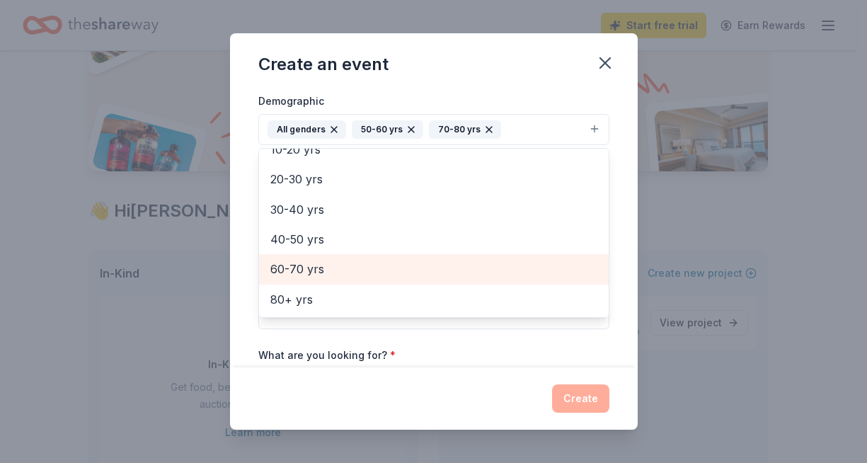
scroll to position [257, 0]
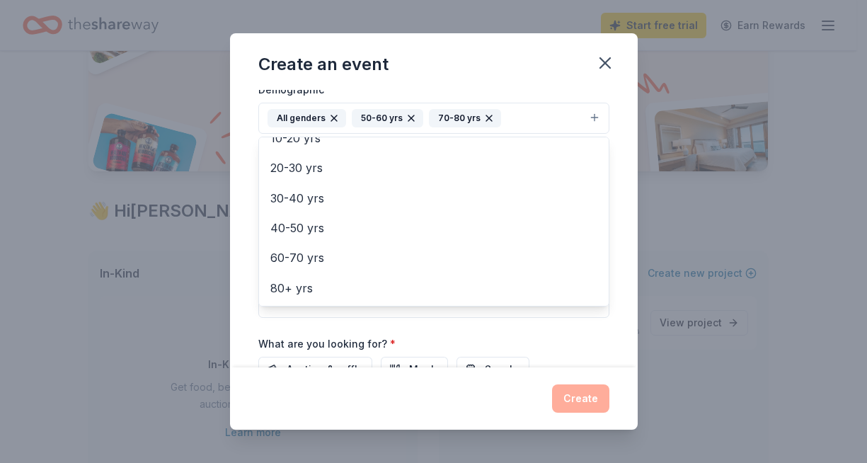
click at [252, 325] on div "Event name * Golden Pathway for Seniors: BINGO for Senior Citizens 53 /100 Even…" at bounding box center [433, 228] width 407 height 277
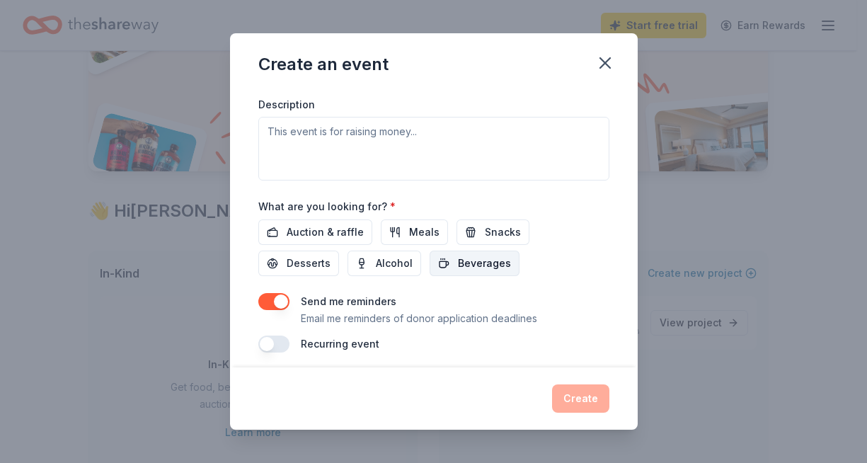
scroll to position [402, 0]
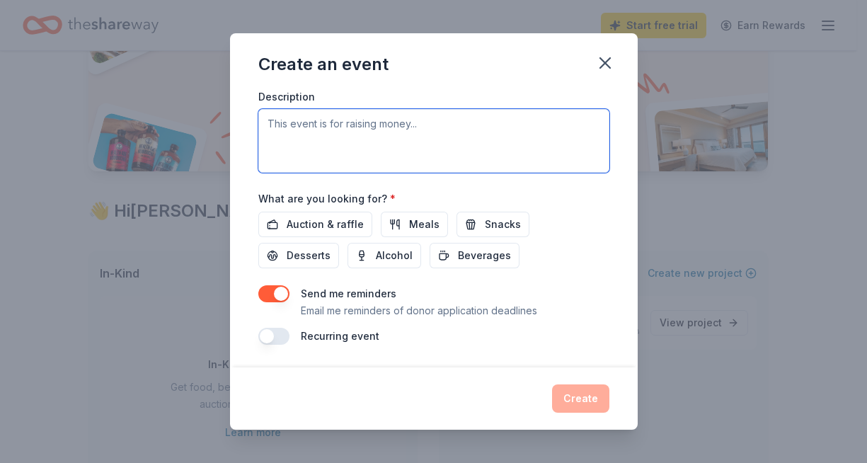
click at [412, 137] on textarea at bounding box center [433, 141] width 351 height 64
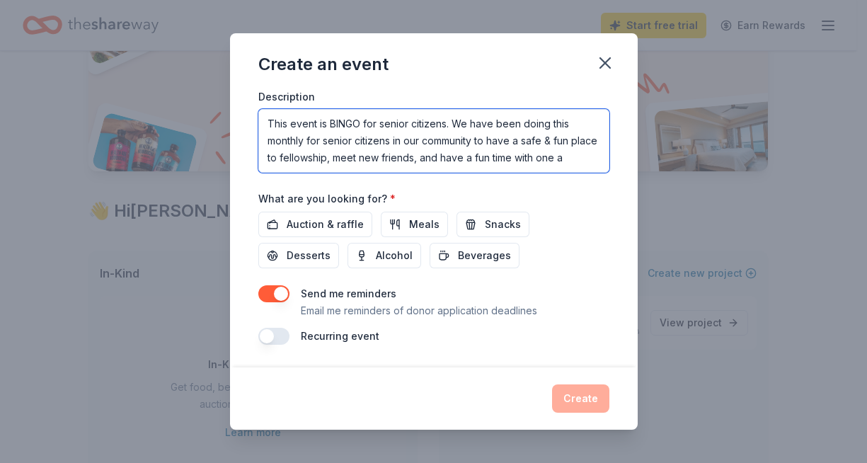
scroll to position [8, 0]
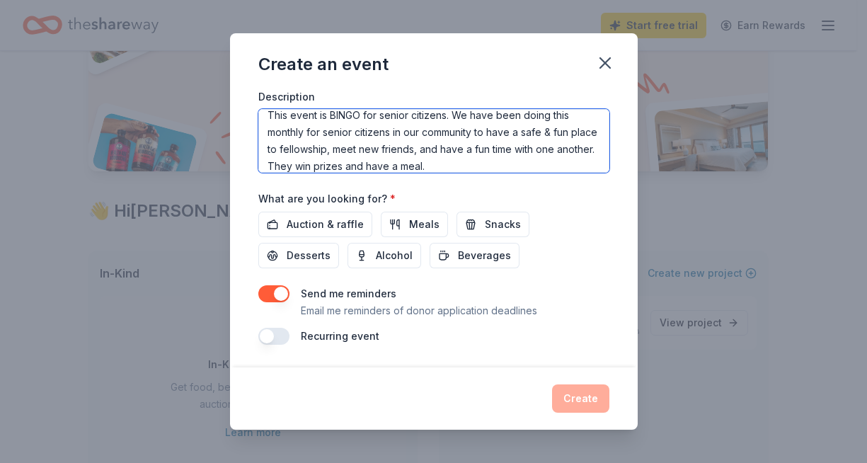
click at [358, 152] on textarea "This event is BINGO for senior citizens. We have been doing this monthly for se…" at bounding box center [433, 141] width 351 height 64
click at [374, 146] on textarea "This event is BINGO for senior citizens. We have been doing this monthly for se…" at bounding box center [433, 141] width 351 height 64
drag, startPoint x: 485, startPoint y: 150, endPoint x: 470, endPoint y: 150, distance: 14.1
click at [470, 150] on textarea "This event is BINGO for senior citizens. We have been doing this monthly for se…" at bounding box center [433, 141] width 351 height 64
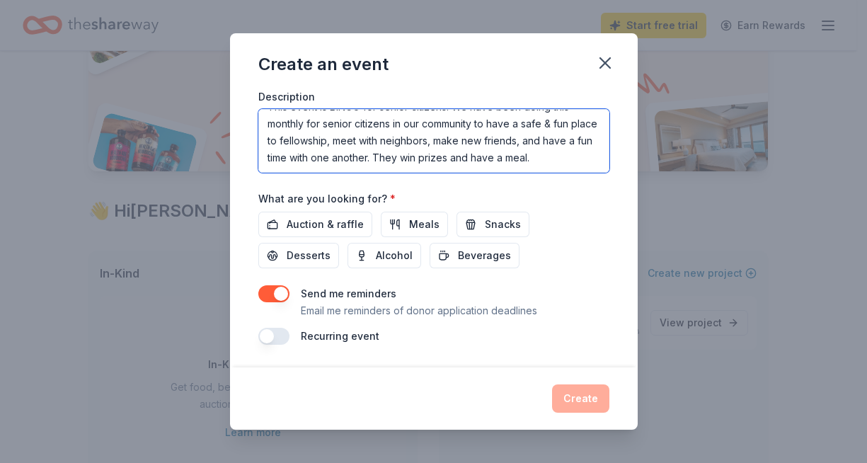
scroll to position [34, 0]
click at [448, 146] on textarea "This event is BINGO for senior citizens. We have been doing this monthly for se…" at bounding box center [433, 141] width 351 height 64
type textarea "This event is BINGO for senior citizens. We have been doing this monthly for se…"
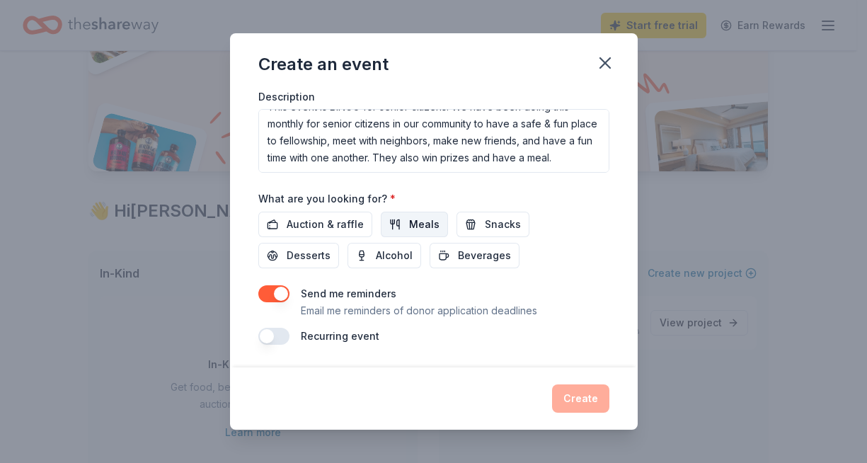
click at [399, 220] on button "Meals" at bounding box center [414, 224] width 67 height 25
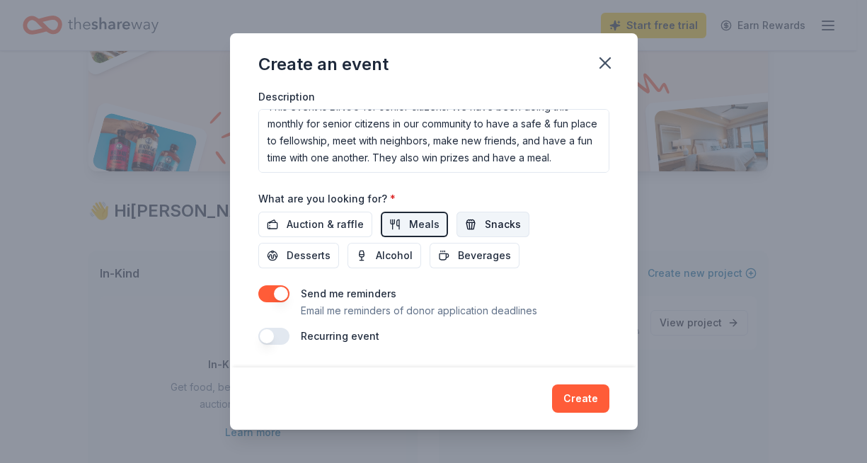
click at [485, 222] on span "Snacks" at bounding box center [503, 224] width 36 height 17
click at [458, 258] on span "Beverages" at bounding box center [484, 255] width 53 height 17
click at [280, 332] on button "button" at bounding box center [273, 336] width 31 height 17
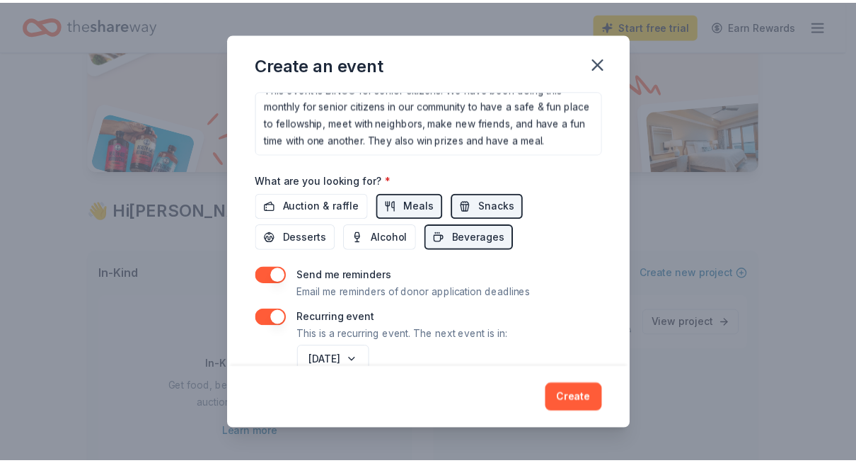
scroll to position [453, 0]
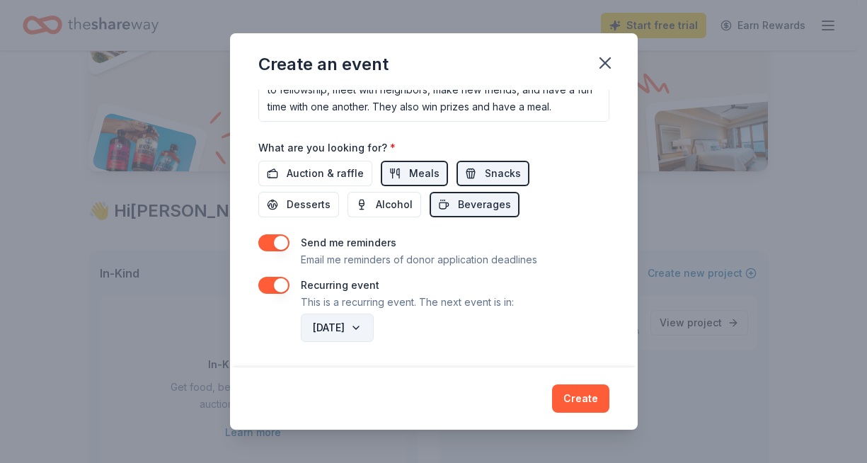
click at [374, 328] on button "October 2026" at bounding box center [337, 327] width 73 height 28
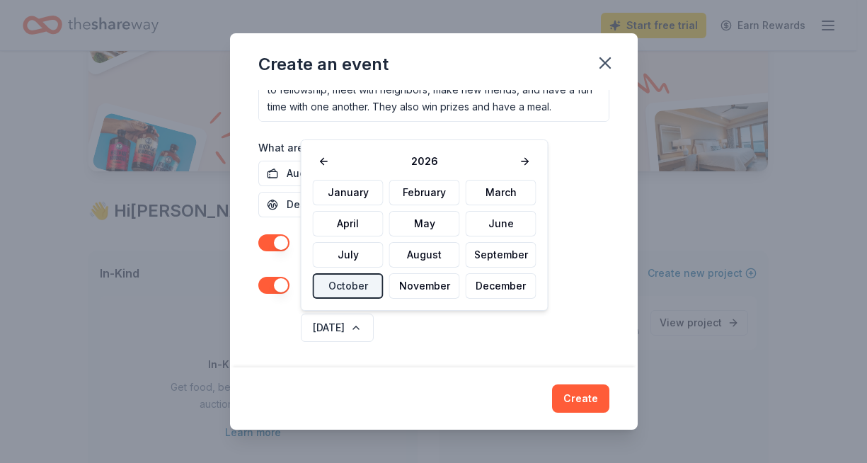
click at [423, 332] on div "October 2026" at bounding box center [453, 328] width 311 height 34
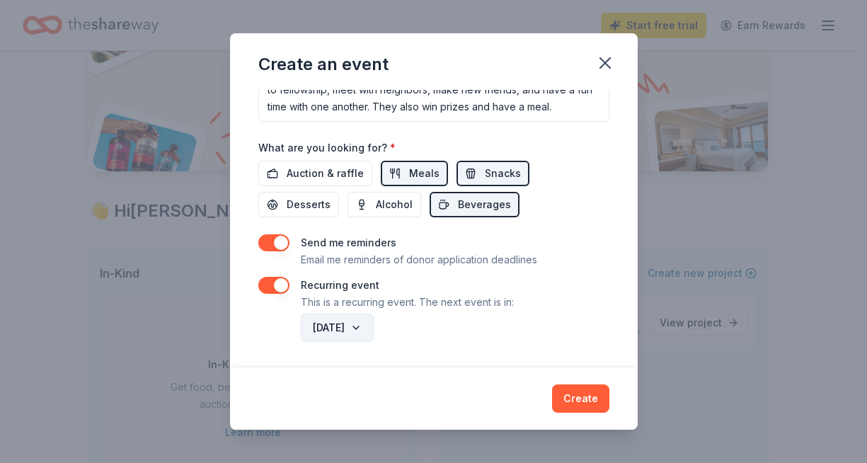
click at [374, 323] on button "October 2026" at bounding box center [337, 327] width 73 height 28
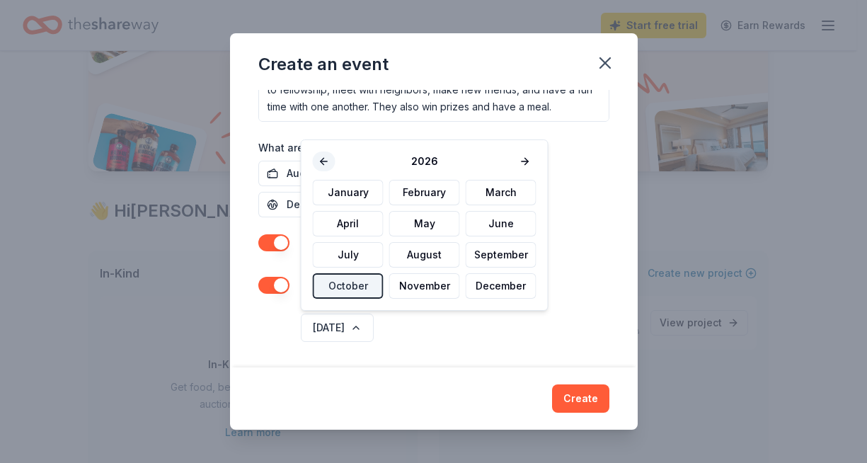
click at [328, 158] on button at bounding box center [324, 161] width 23 height 20
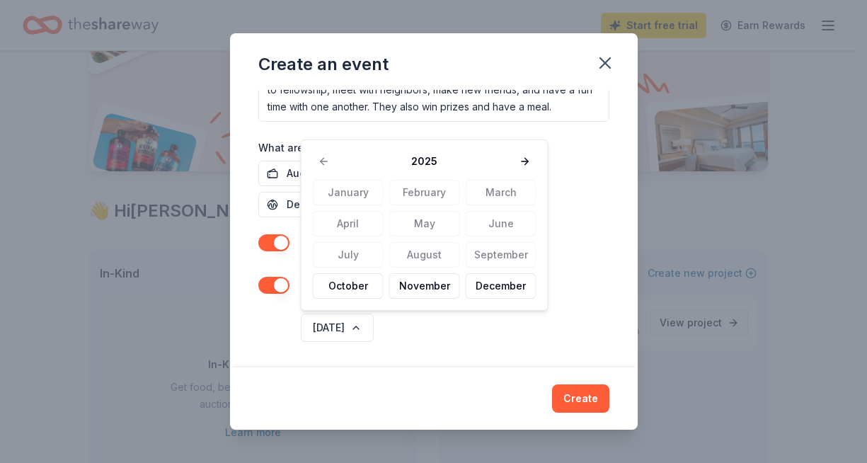
click at [342, 301] on div "2025 January February March April May June July August September October Novemb…" at bounding box center [425, 224] width 248 height 171
click at [342, 289] on button "October" at bounding box center [348, 285] width 71 height 25
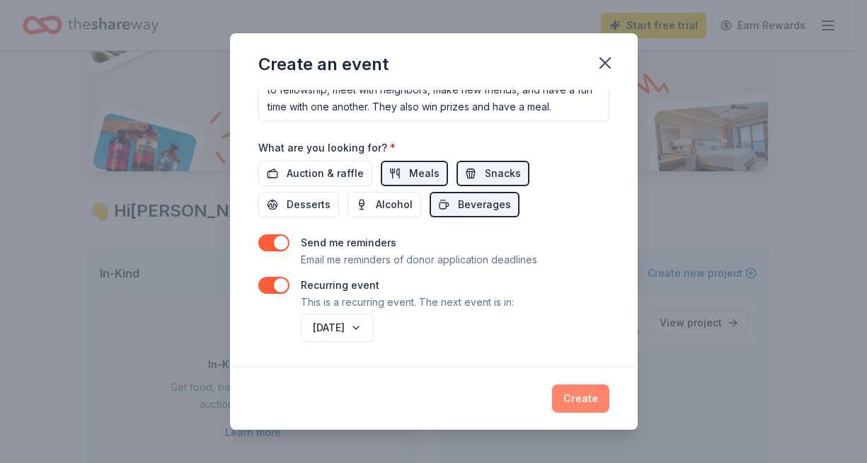
click at [571, 396] on button "Create" at bounding box center [580, 398] width 57 height 28
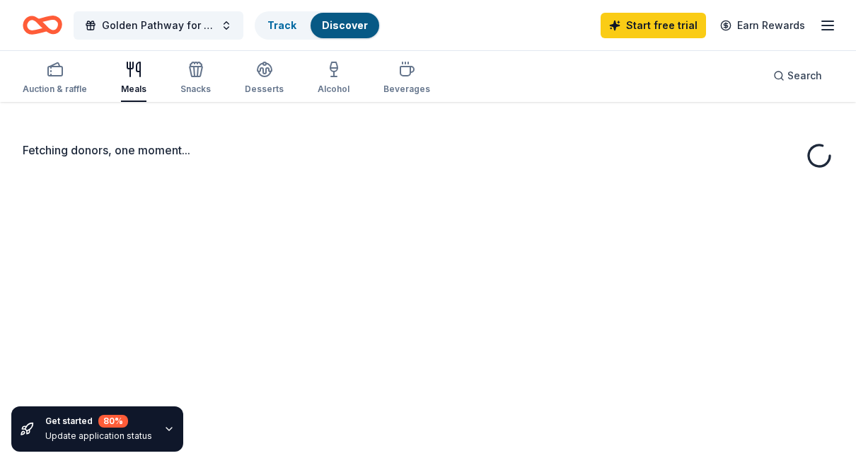
scroll to position [36, 0]
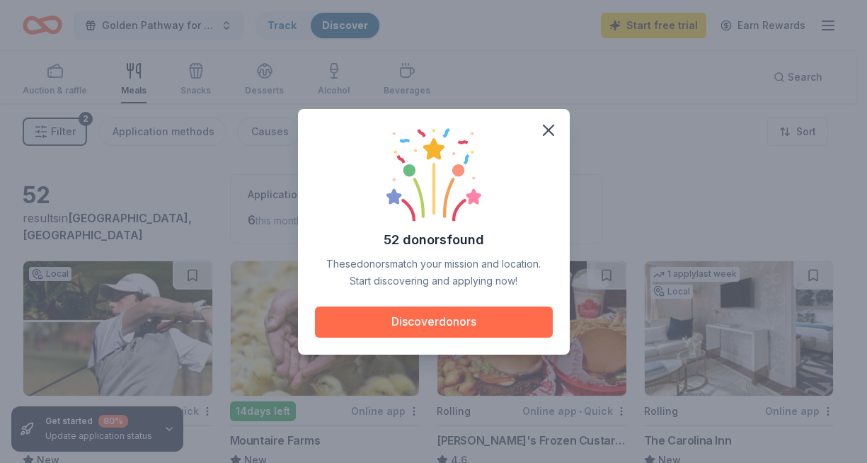
click at [451, 325] on button "Discover donors" at bounding box center [434, 321] width 238 height 31
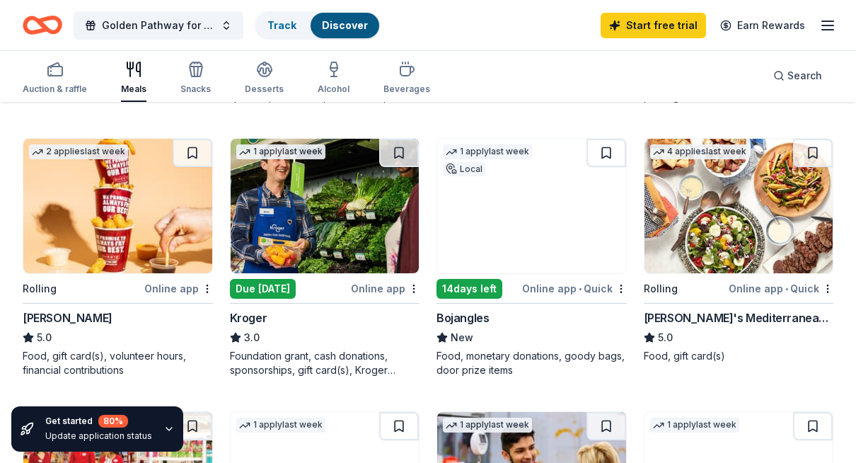
scroll to position [397, 0]
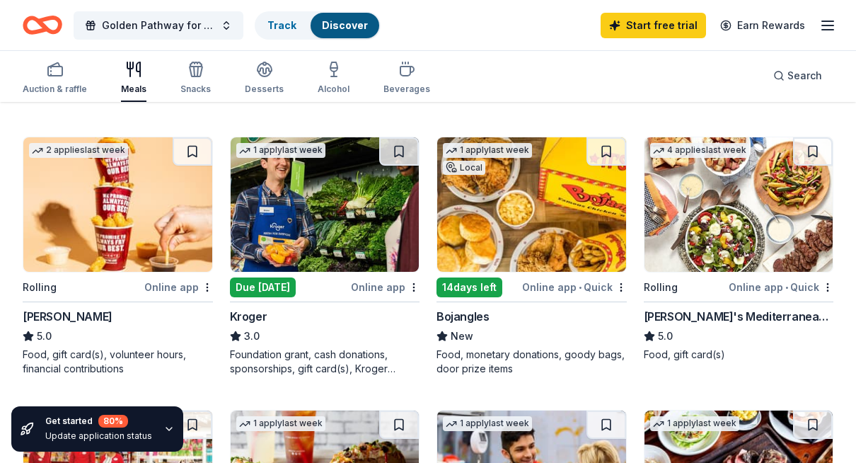
click at [266, 282] on div "Due [DATE]" at bounding box center [263, 287] width 66 height 20
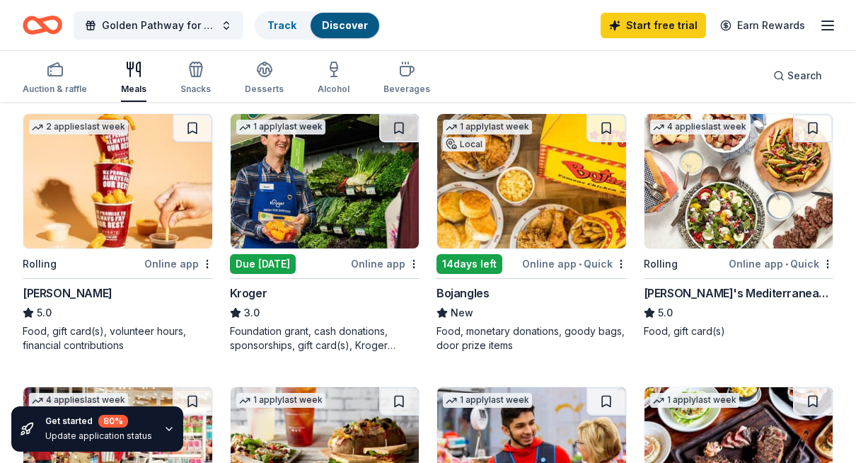
scroll to position [421, 0]
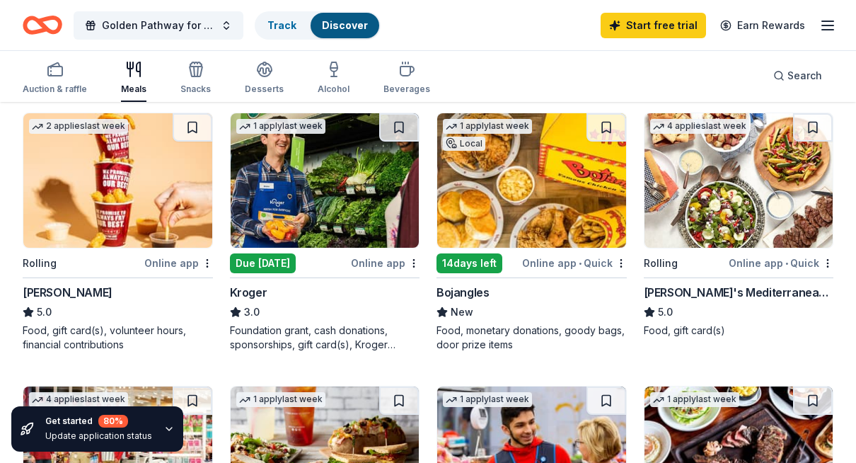
click at [465, 175] on img at bounding box center [531, 180] width 189 height 134
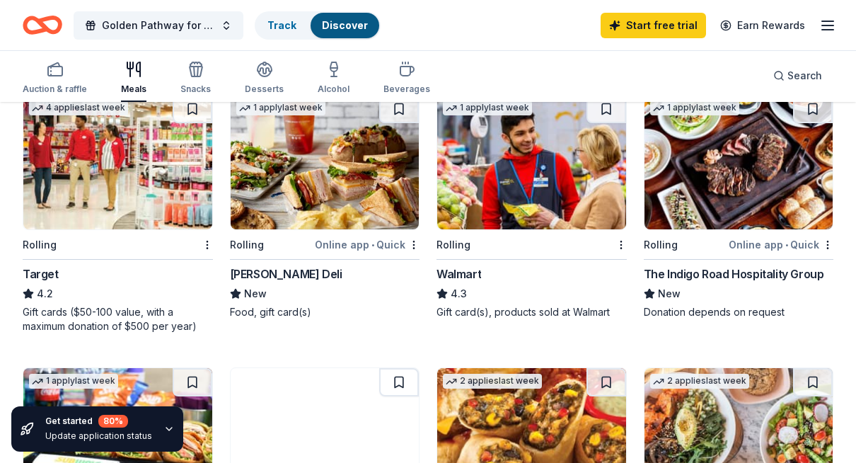
scroll to position [714, 0]
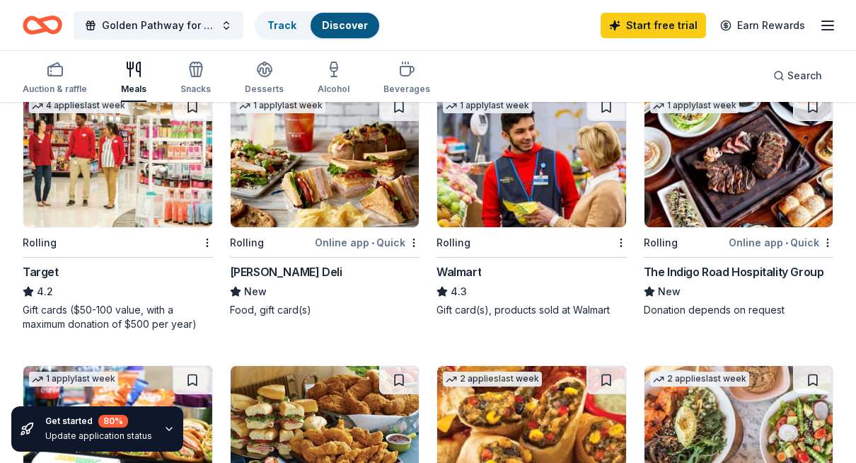
click at [471, 177] on img at bounding box center [531, 160] width 189 height 134
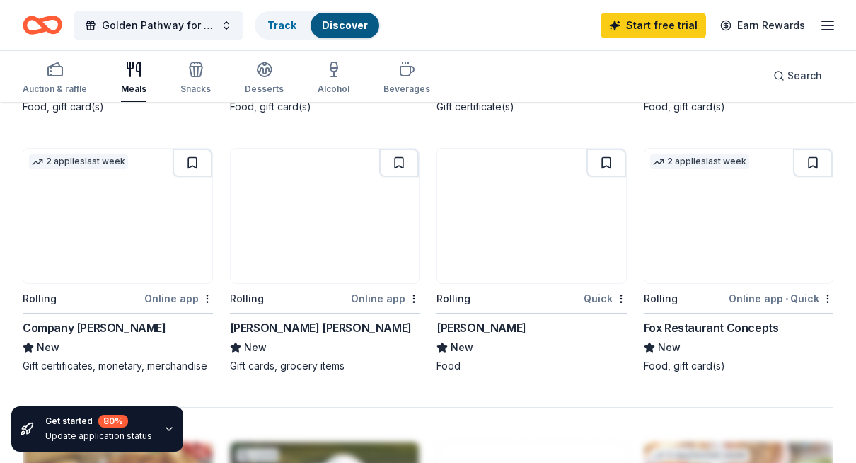
scroll to position [1193, 0]
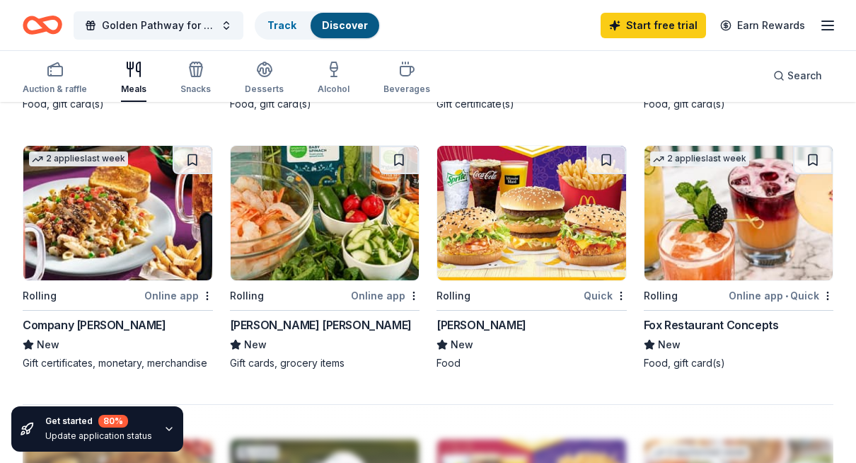
click at [521, 192] on img at bounding box center [531, 213] width 189 height 134
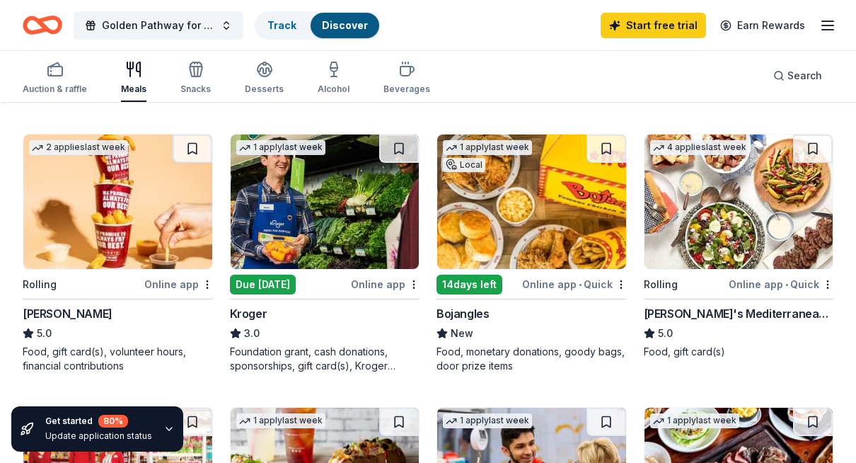
scroll to position [398, 0]
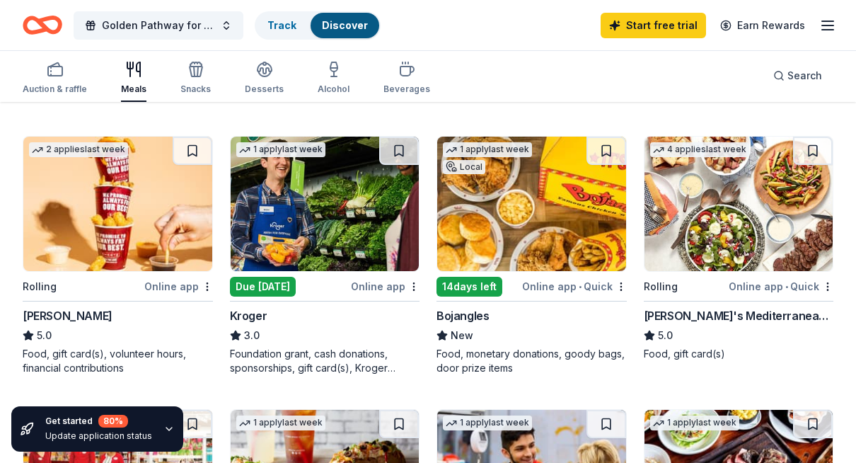
click at [173, 188] on img at bounding box center [117, 204] width 189 height 134
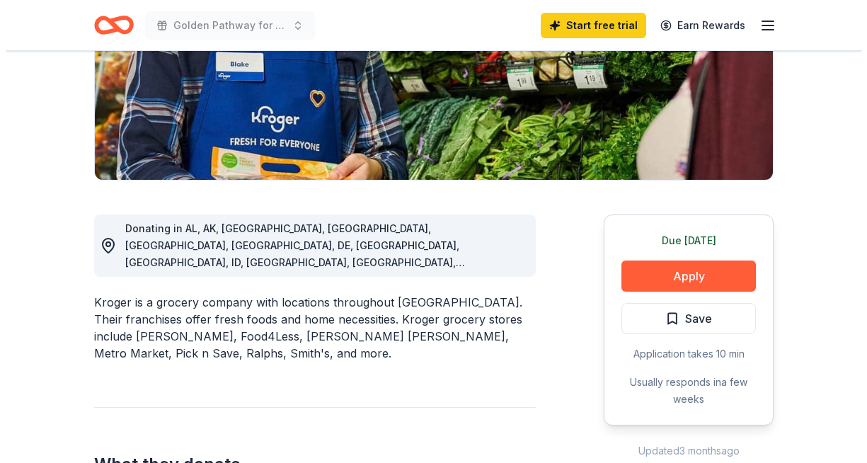
scroll to position [275, 0]
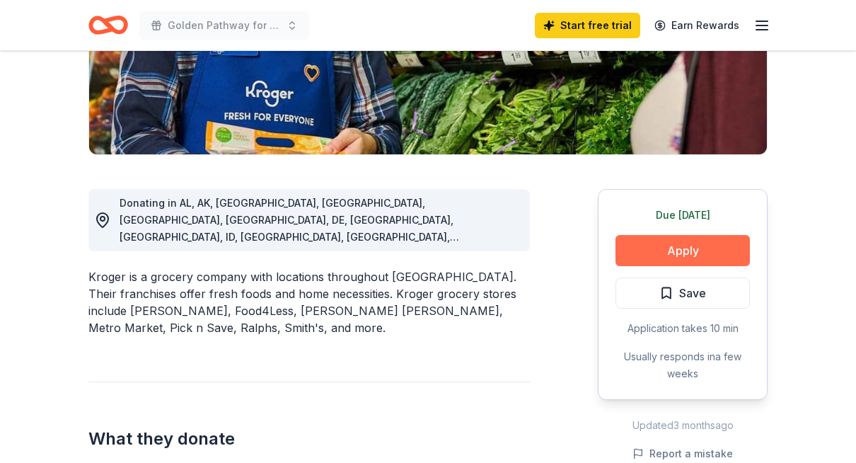
click at [624, 255] on button "Apply" at bounding box center [682, 250] width 134 height 31
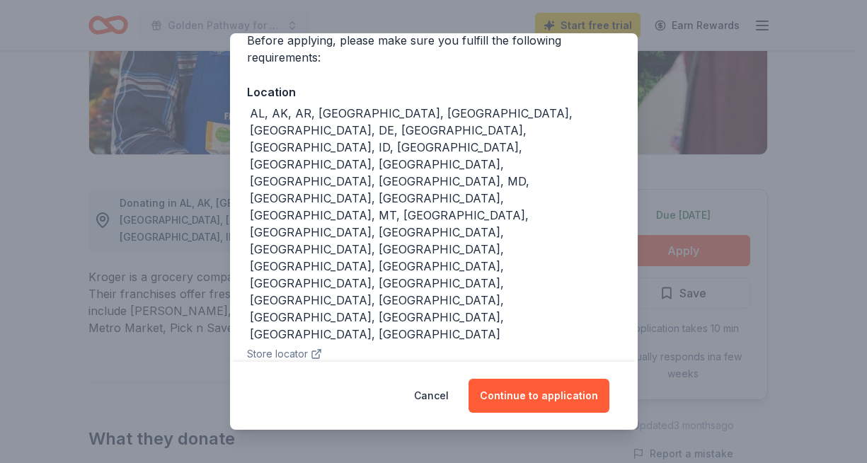
scroll to position [137, 0]
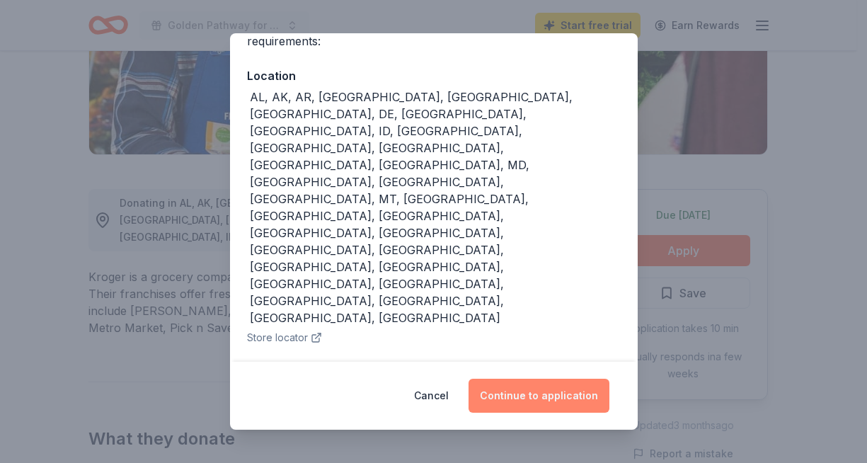
click at [545, 389] on button "Continue to application" at bounding box center [538, 395] width 141 height 34
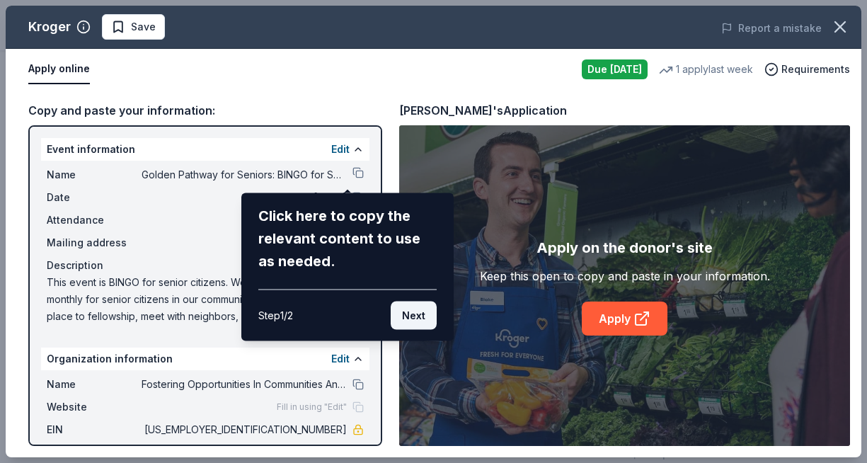
click at [416, 320] on button "Next" at bounding box center [413, 315] width 46 height 28
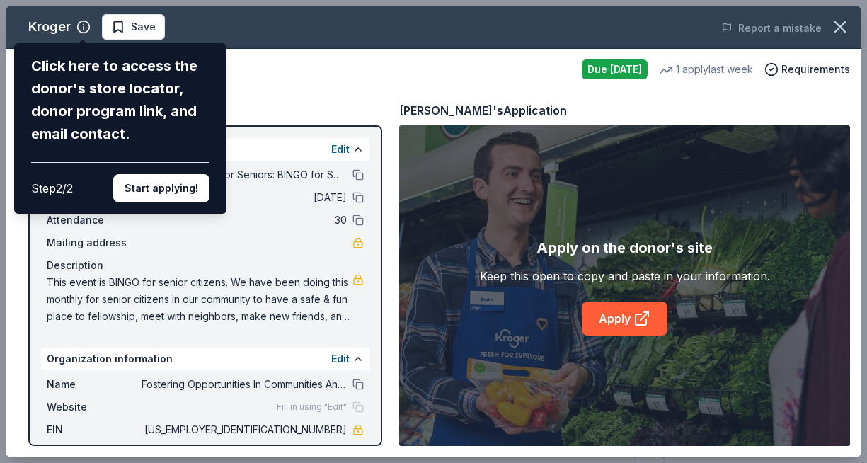
click at [117, 29] on div "Kroger Click here to access the donor's store locator, donor program link, and …" at bounding box center [433, 231] width 855 height 451
click at [141, 185] on button "Start applying!" at bounding box center [161, 188] width 96 height 28
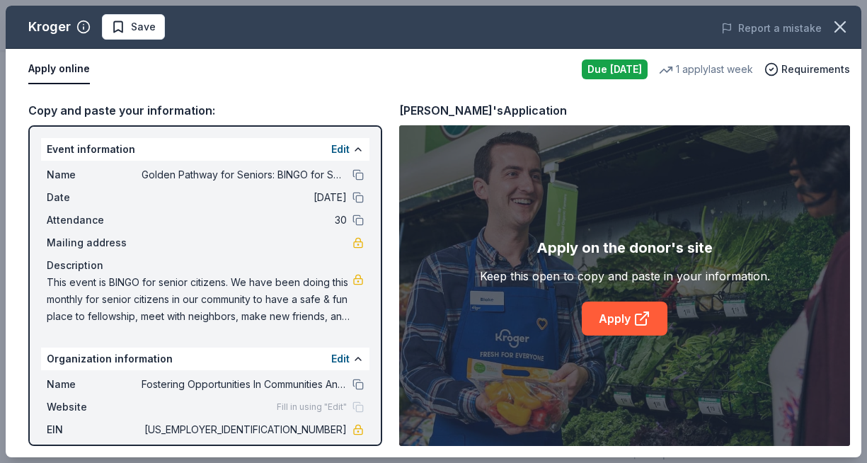
click at [600, 315] on div "Kroger Save Report a mistake Apply online Due today 1 apply last week Requireme…" at bounding box center [433, 231] width 855 height 451
click at [641, 320] on icon at bounding box center [641, 318] width 17 height 17
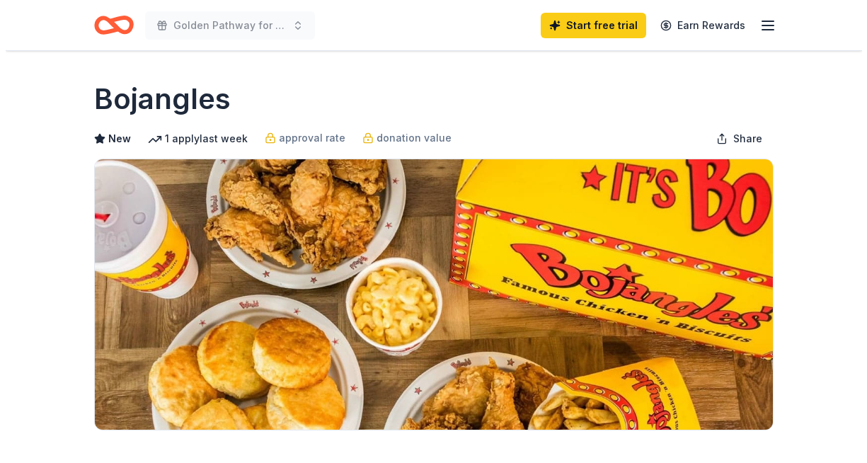
scroll to position [245, 0]
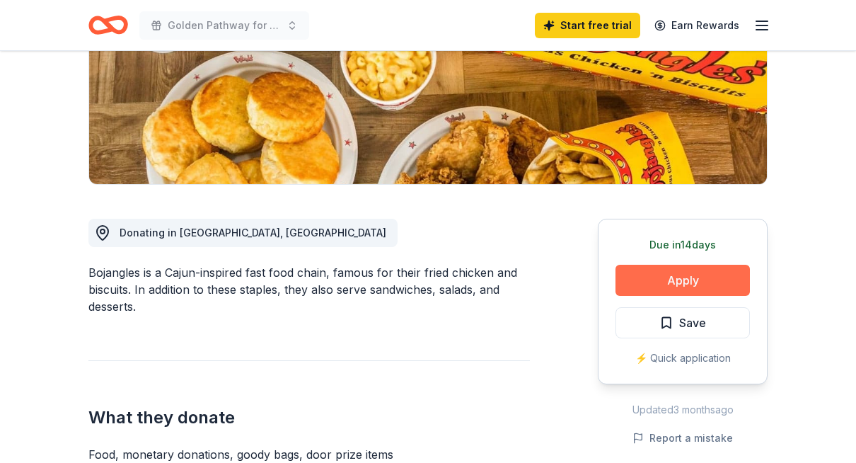
click at [632, 284] on button "Apply" at bounding box center [682, 280] width 134 height 31
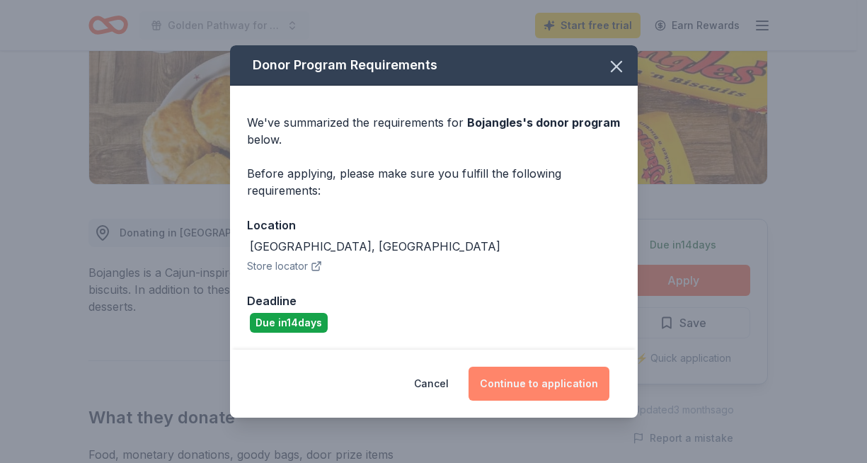
click at [514, 395] on button "Continue to application" at bounding box center [538, 383] width 141 height 34
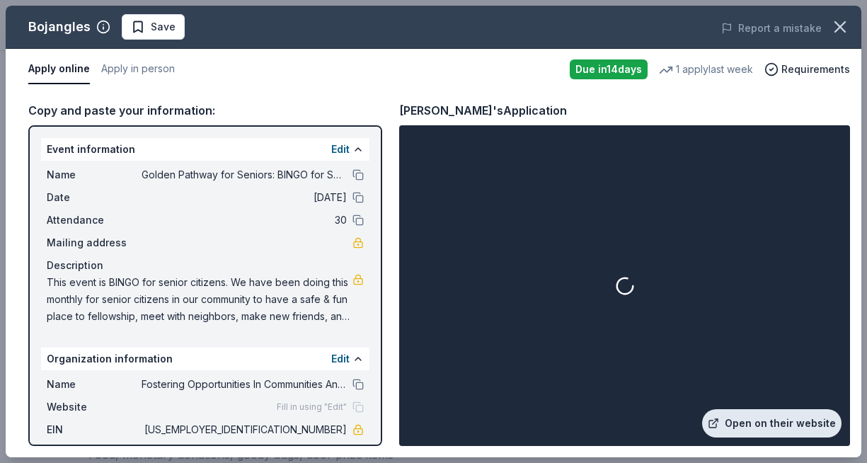
click at [732, 423] on link "Open on their website" at bounding box center [771, 423] width 139 height 28
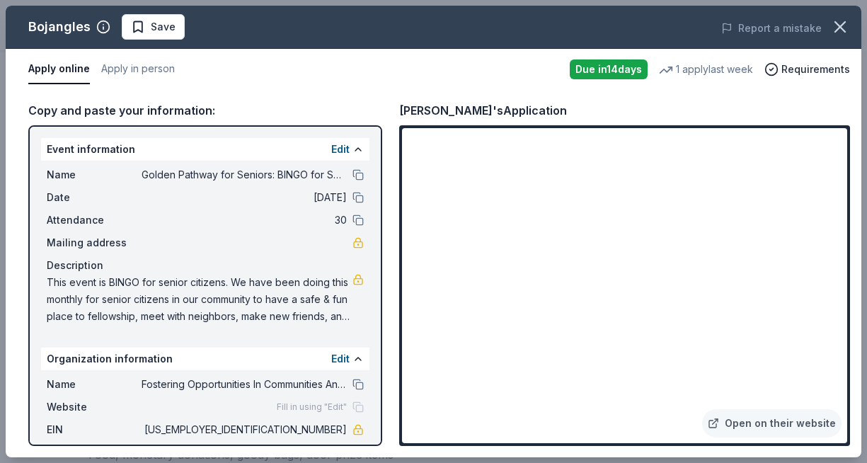
drag, startPoint x: 47, startPoint y: 282, endPoint x: 103, endPoint y: 294, distance: 57.3
click at [104, 291] on span "This event is BINGO for senior citizens. We have been doing this monthly for se…" at bounding box center [200, 299] width 306 height 51
drag, startPoint x: 47, startPoint y: 283, endPoint x: 131, endPoint y: 299, distance: 85.6
click at [131, 299] on span "This event is BINGO for senior citizens. We have been doing this monthly for se…" at bounding box center [200, 299] width 306 height 51
click at [238, 151] on div "Event information Edit" at bounding box center [205, 149] width 328 height 23
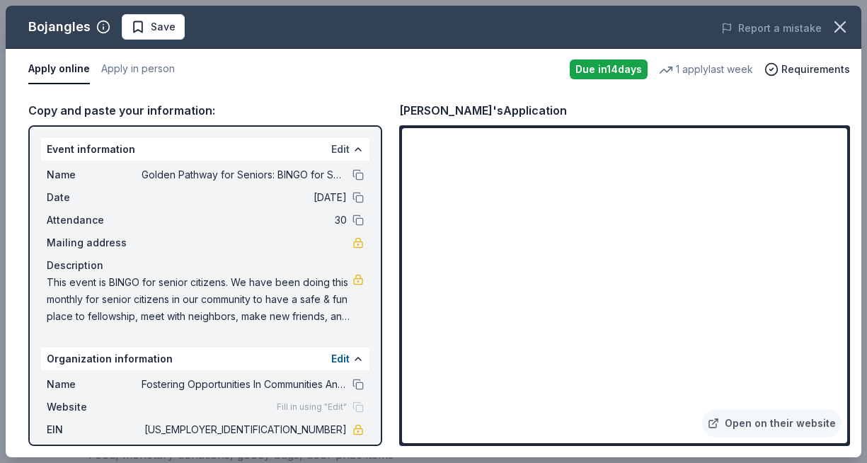
click at [331, 151] on button "Edit" at bounding box center [340, 149] width 18 height 17
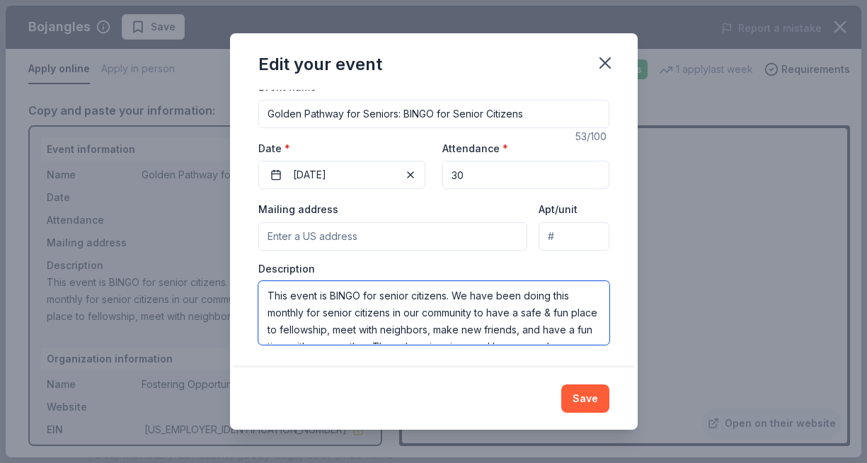
scroll to position [34, 0]
drag, startPoint x: 264, startPoint y: 297, endPoint x: 530, endPoint y: 358, distance: 272.9
click at [530, 358] on div "Changes made here will update the Event too. Update donors you've applied to Le…" at bounding box center [433, 228] width 407 height 277
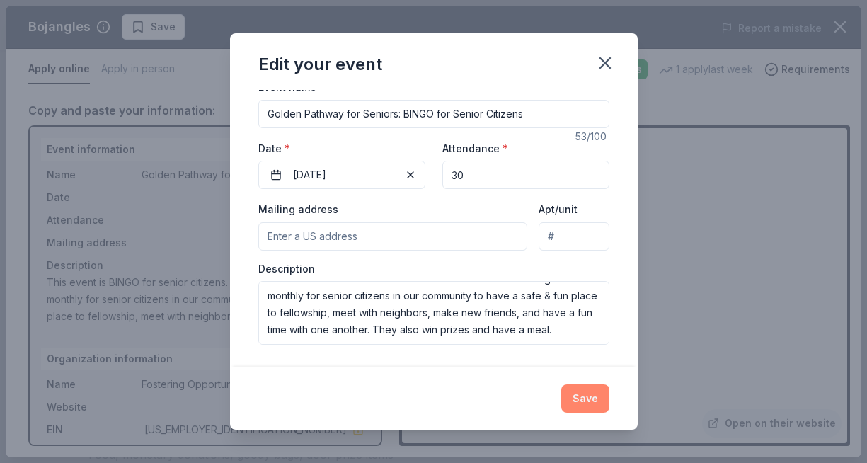
click at [573, 395] on button "Save" at bounding box center [585, 398] width 48 height 28
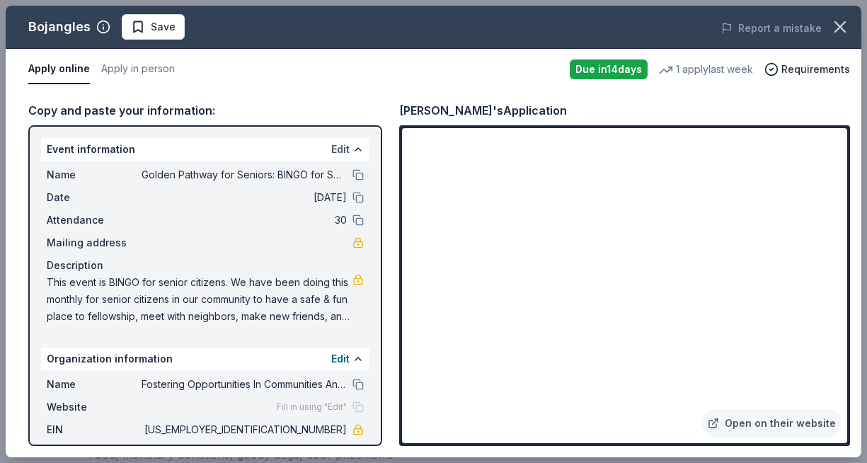
click at [334, 151] on button "Edit" at bounding box center [340, 149] width 18 height 17
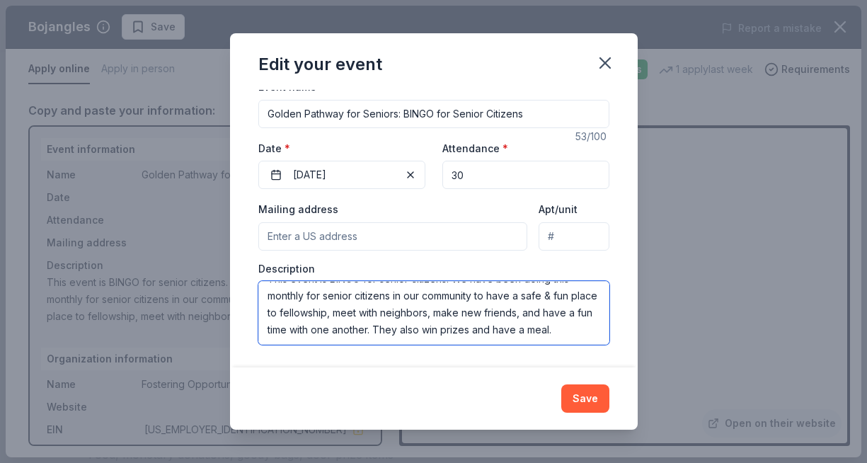
drag, startPoint x: 266, startPoint y: 296, endPoint x: 484, endPoint y: 352, distance: 224.8
click at [484, 352] on div "Changes made here will update the Event too. Update donors you've applied to Le…" at bounding box center [433, 228] width 407 height 277
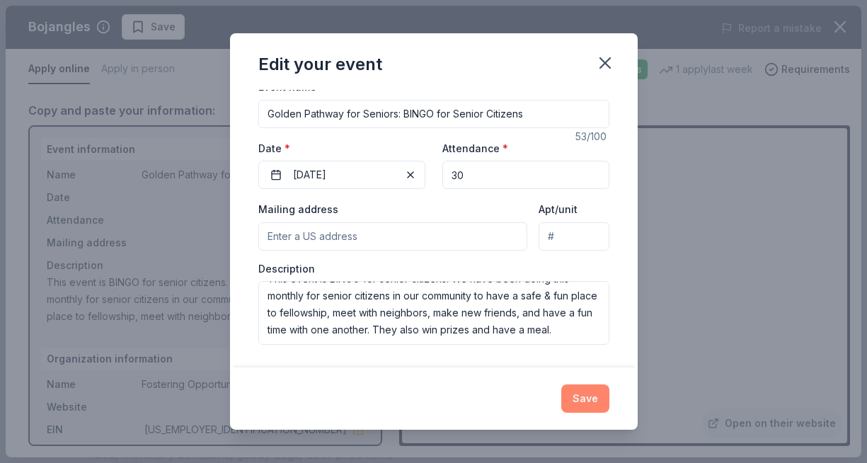
click at [580, 398] on button "Save" at bounding box center [585, 398] width 48 height 28
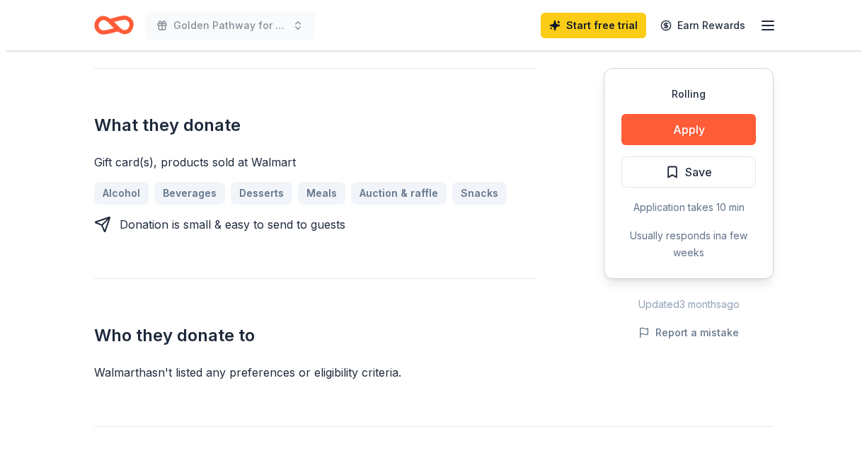
scroll to position [521, 0]
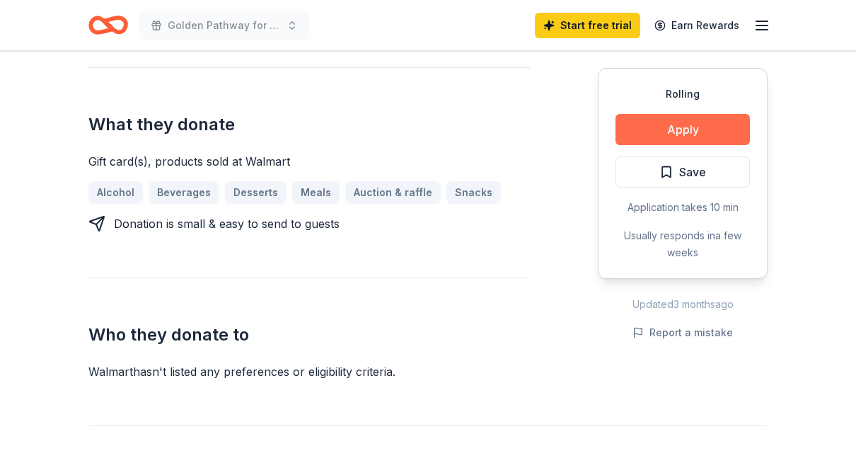
click at [637, 135] on button "Apply" at bounding box center [682, 129] width 134 height 31
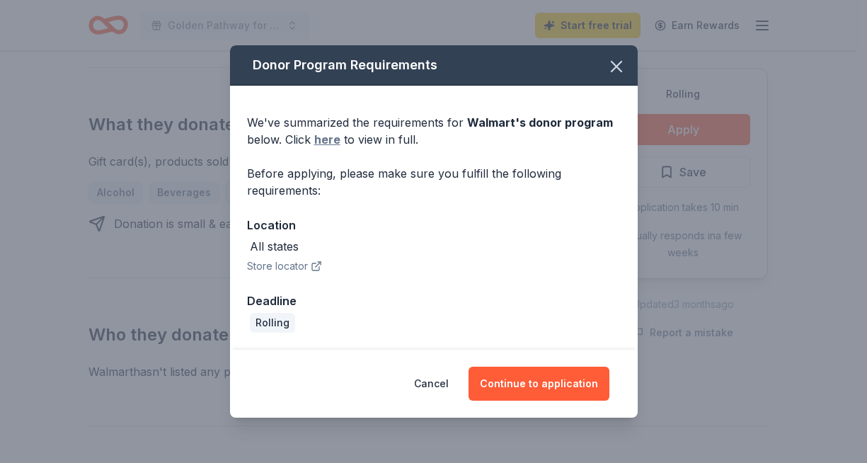
click at [327, 141] on link "here" at bounding box center [327, 139] width 26 height 17
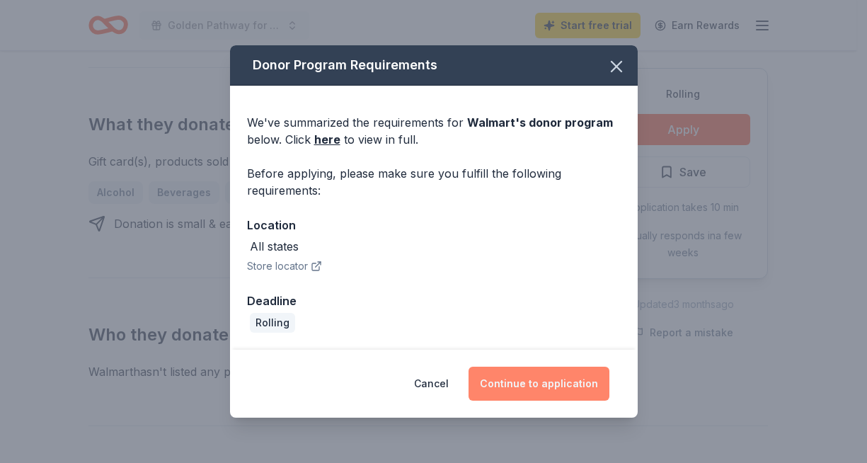
click at [506, 377] on button "Continue to application" at bounding box center [538, 383] width 141 height 34
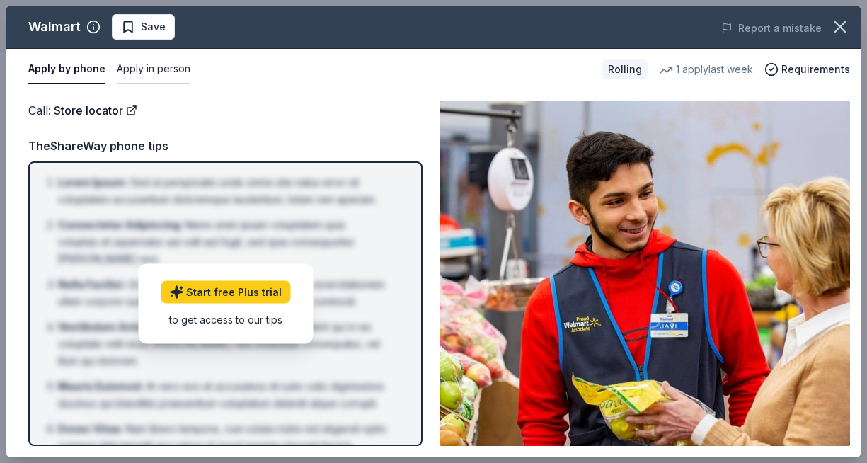
click at [173, 66] on button "Apply in person" at bounding box center [154, 69] width 74 height 30
